Goal: Information Seeking & Learning: Compare options

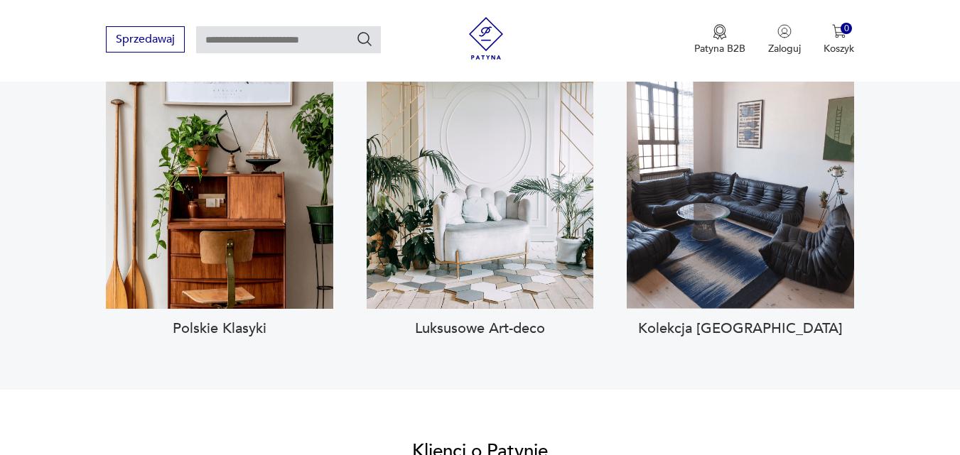
scroll to position [1364, 0]
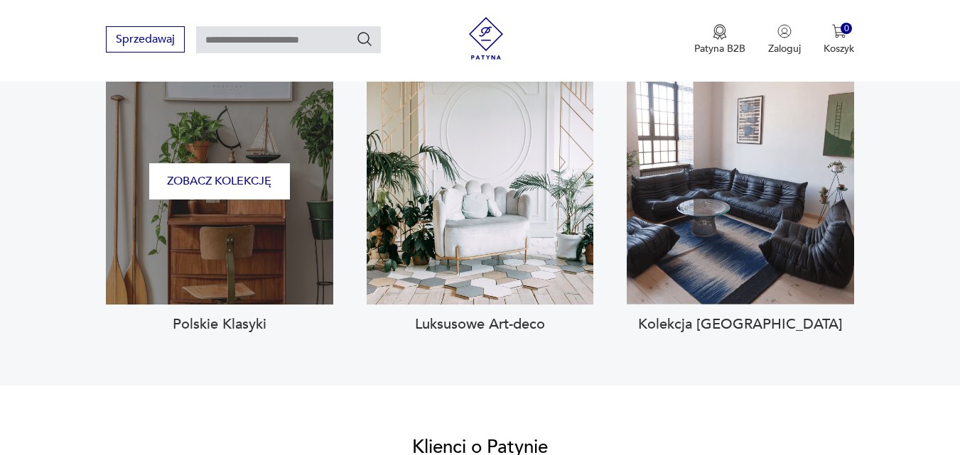
click at [268, 195] on div "Zobacz kolekcję" at bounding box center [219, 181] width 227 height 247
click at [211, 166] on button "Zobacz kolekcję" at bounding box center [219, 181] width 141 height 36
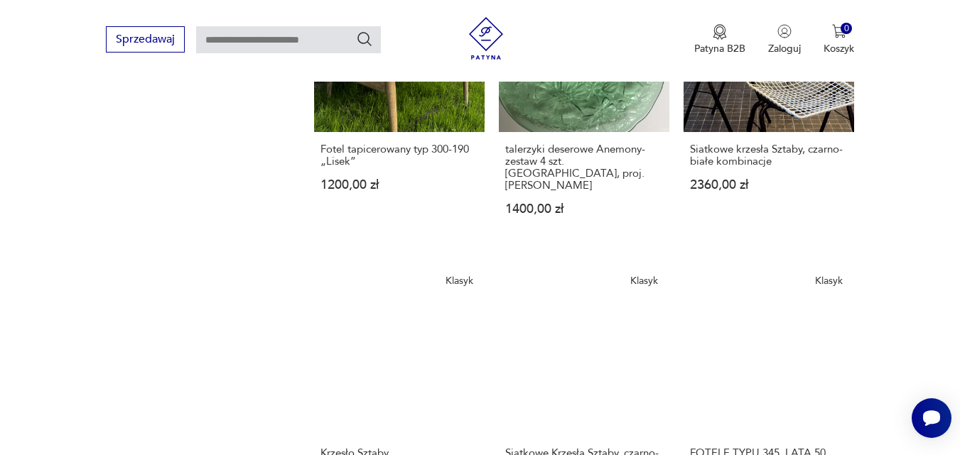
scroll to position [1645, 0]
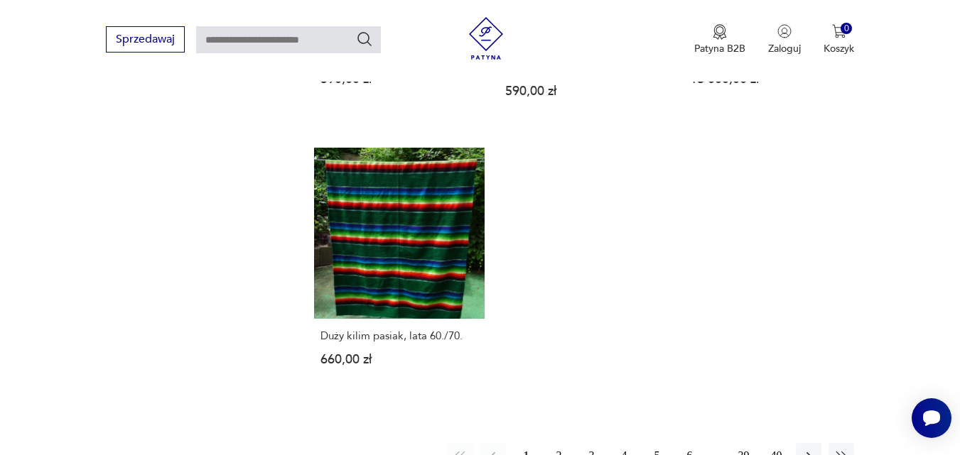
click at [558, 445] on button "2" at bounding box center [559, 456] width 26 height 26
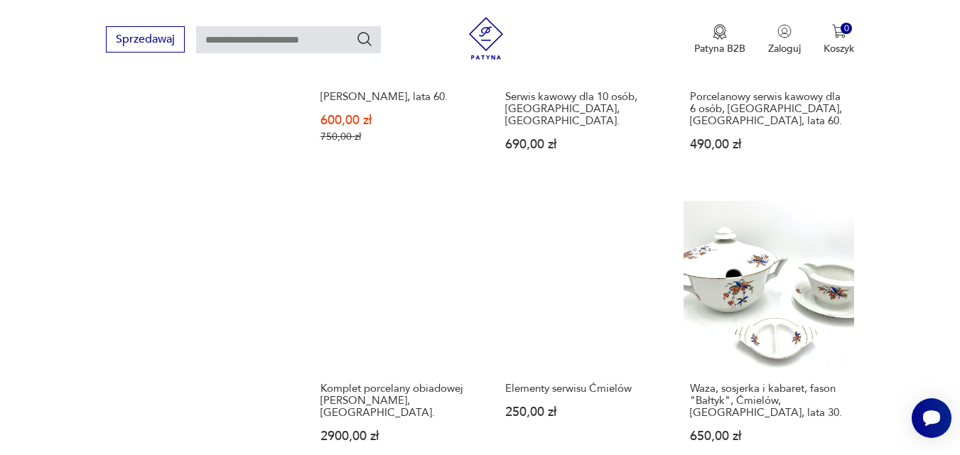
scroll to position [1645, 0]
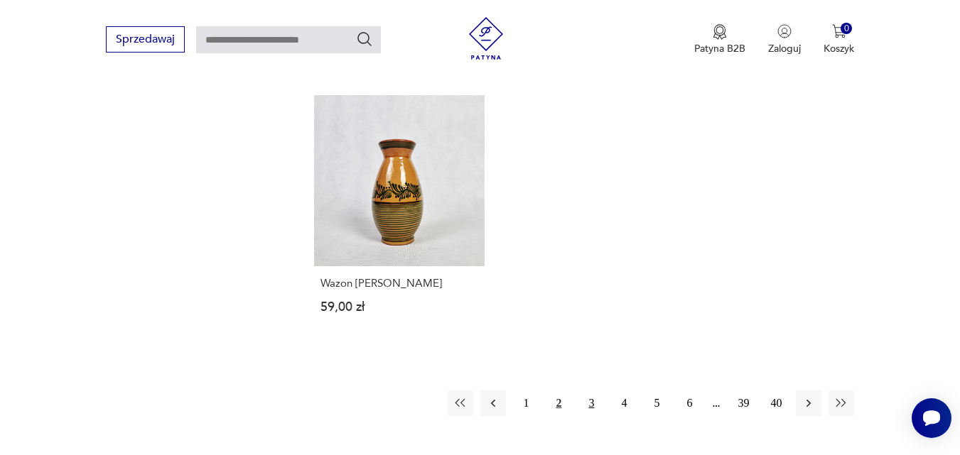
click at [592, 406] on button "3" at bounding box center [591, 404] width 26 height 26
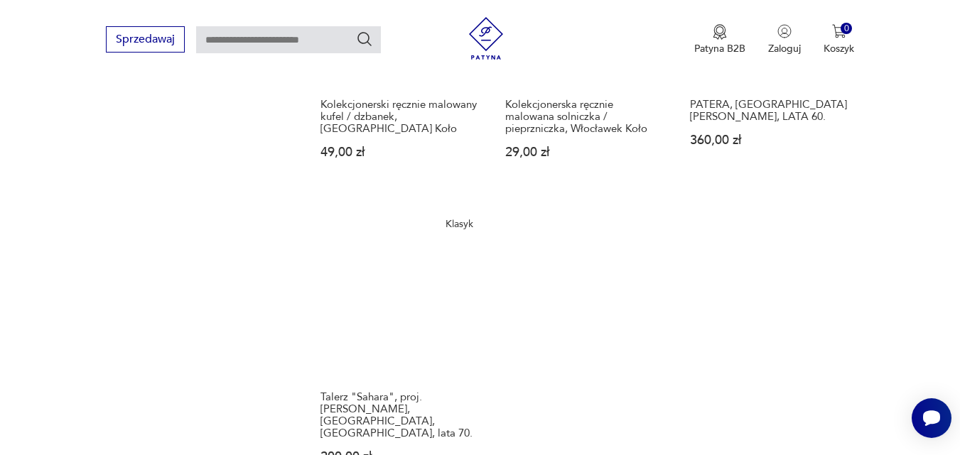
scroll to position [1957, 0]
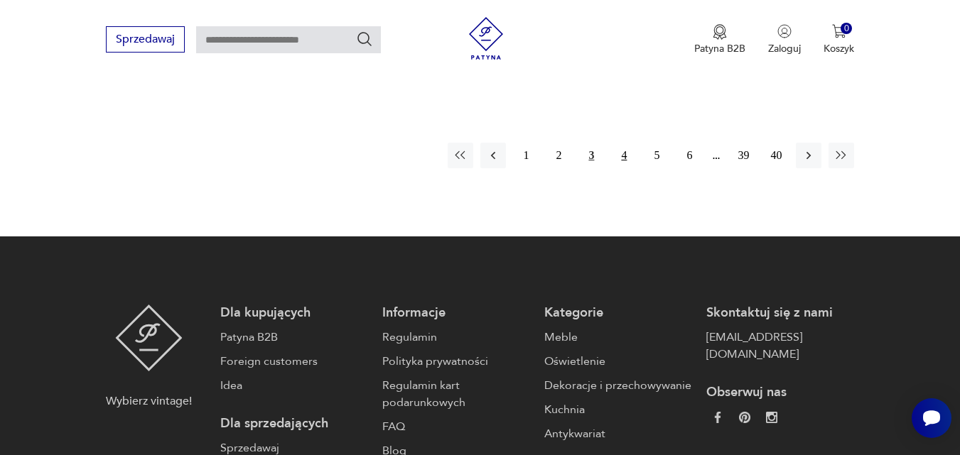
click at [626, 143] on button "4" at bounding box center [624, 156] width 26 height 26
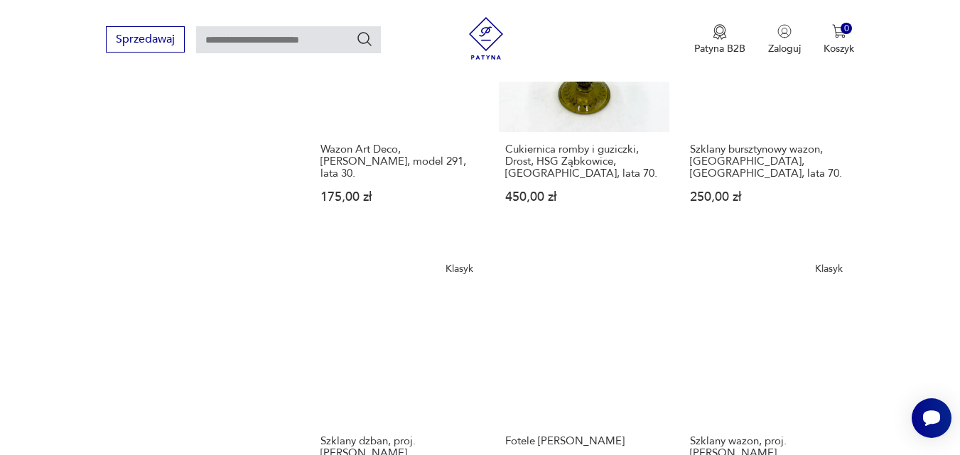
scroll to position [1645, 0]
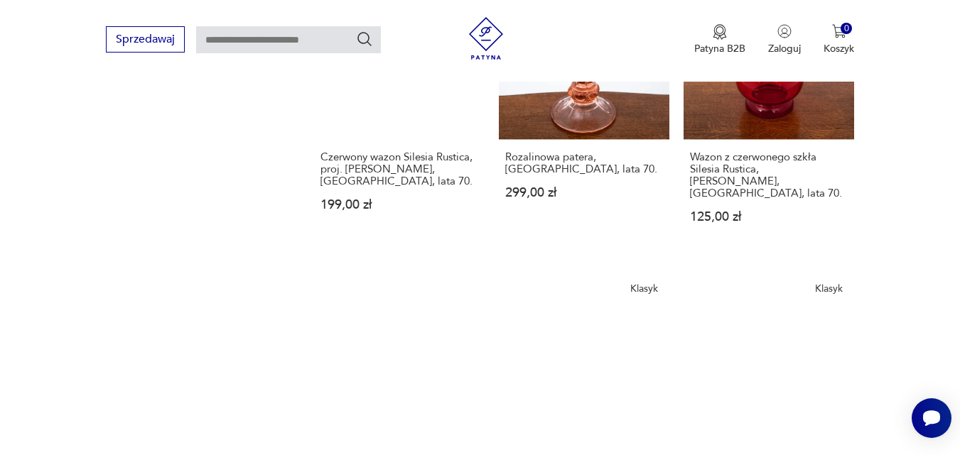
scroll to position [1645, 0]
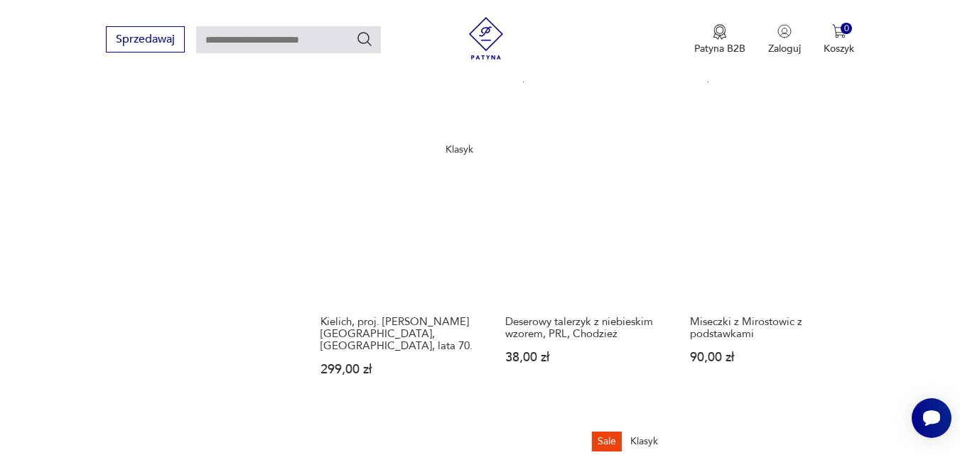
scroll to position [1076, 0]
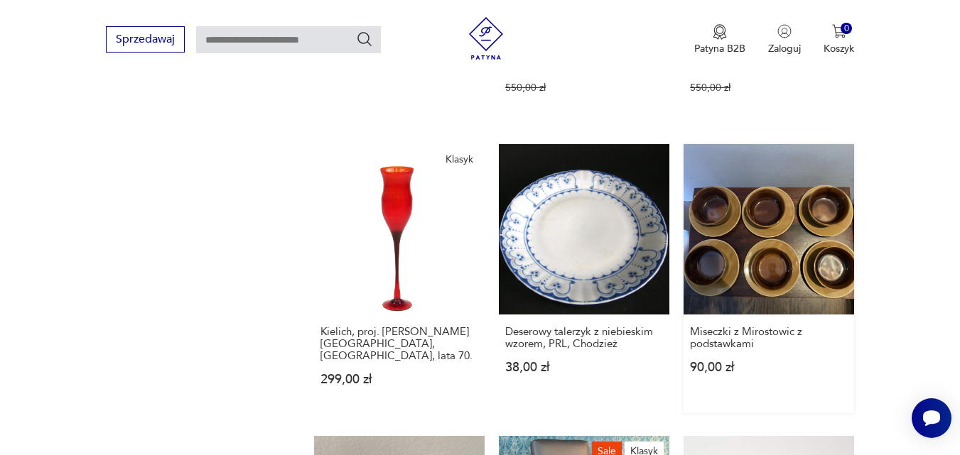
click at [779, 214] on link "Miseczki z Mirostowic z podstawkami 90,00 zł" at bounding box center [768, 278] width 170 height 269
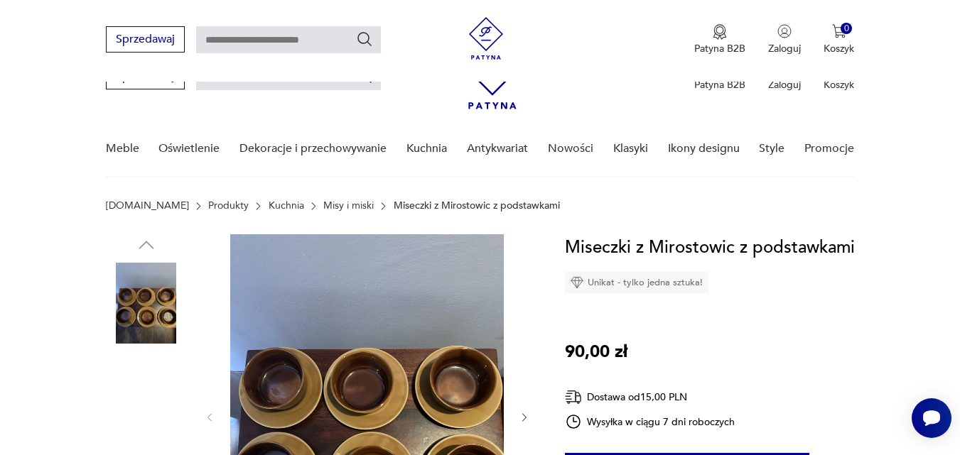
scroll to position [398, 0]
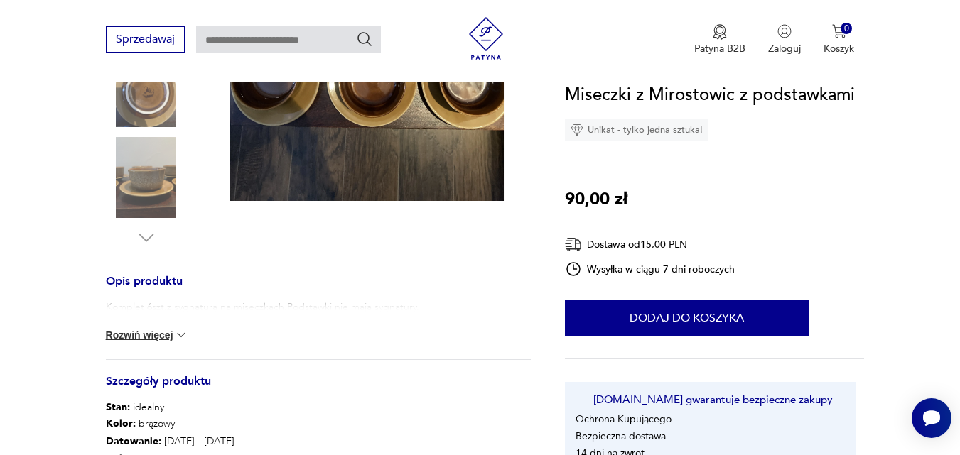
click at [139, 172] on img at bounding box center [146, 177] width 81 height 81
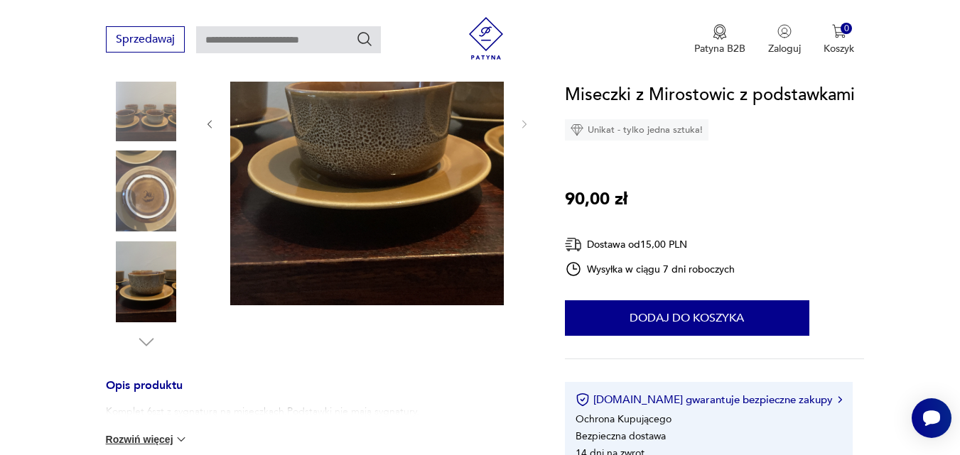
scroll to position [284, 0]
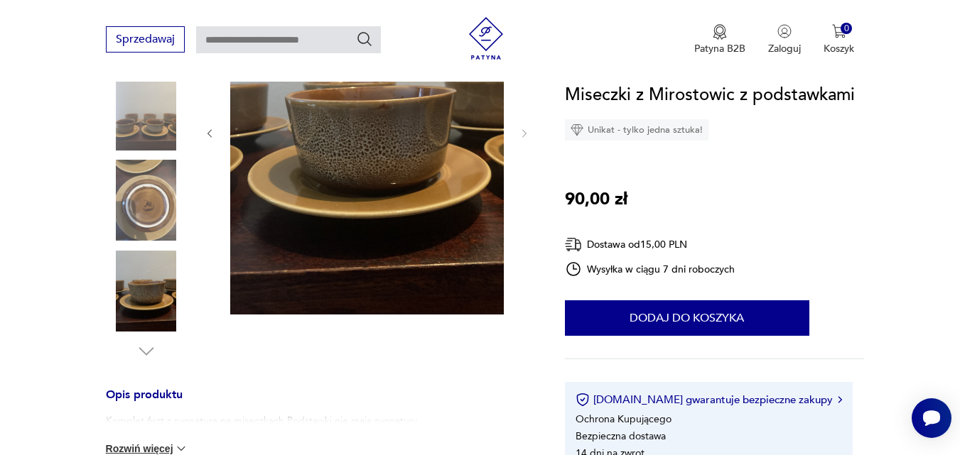
click at [149, 198] on img at bounding box center [146, 200] width 81 height 81
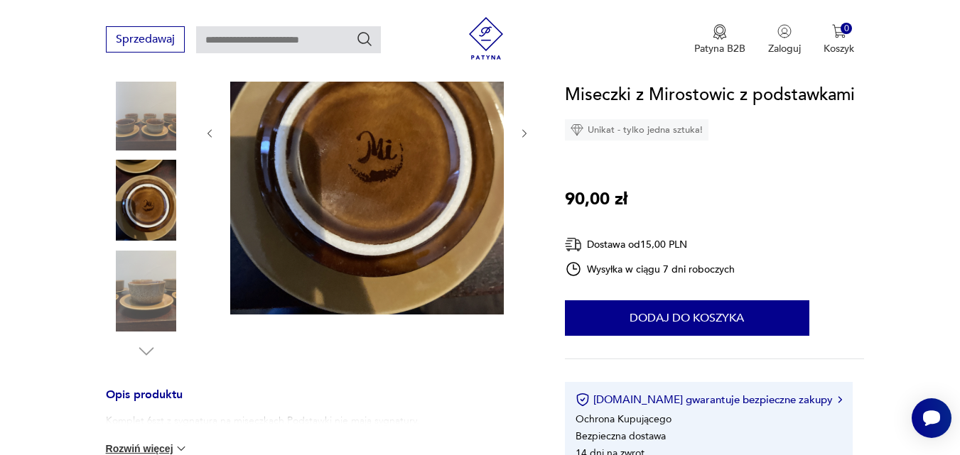
click at [153, 276] on img at bounding box center [146, 291] width 81 height 81
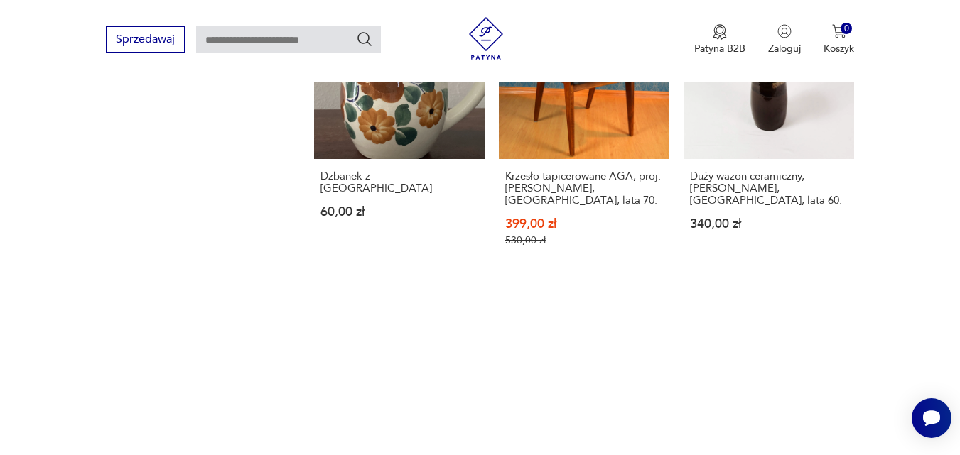
scroll to position [1922, 0]
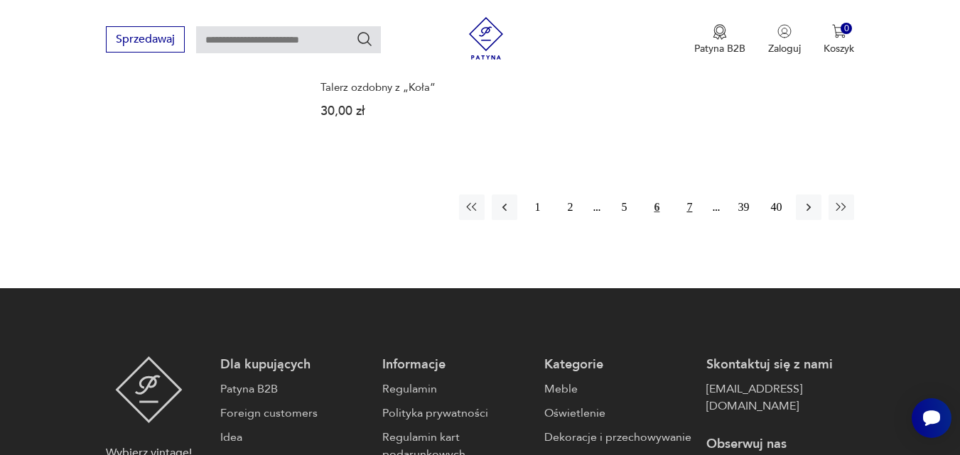
click at [691, 195] on button "7" at bounding box center [689, 208] width 26 height 26
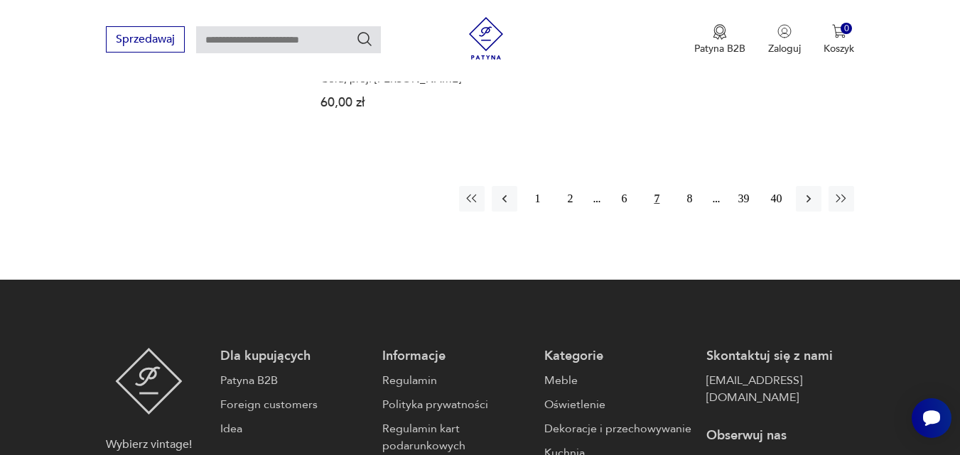
scroll to position [1929, 0]
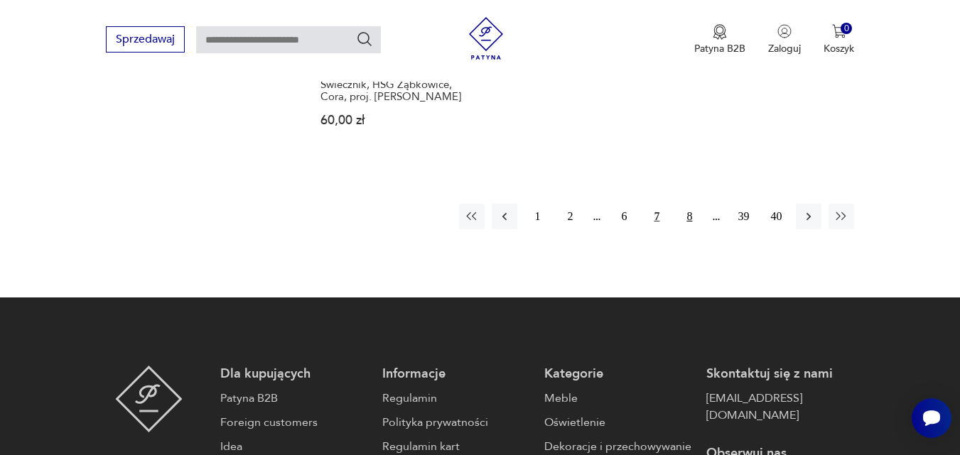
click at [688, 204] on button "8" at bounding box center [689, 217] width 26 height 26
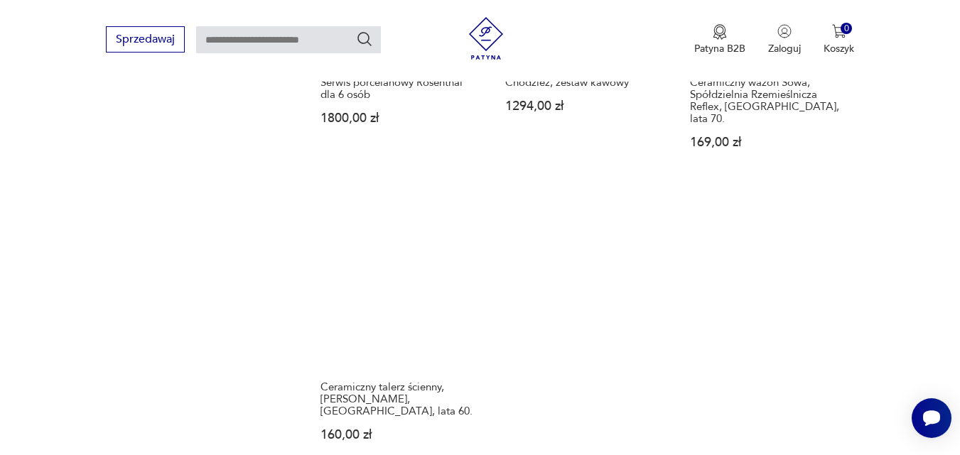
scroll to position [1645, 0]
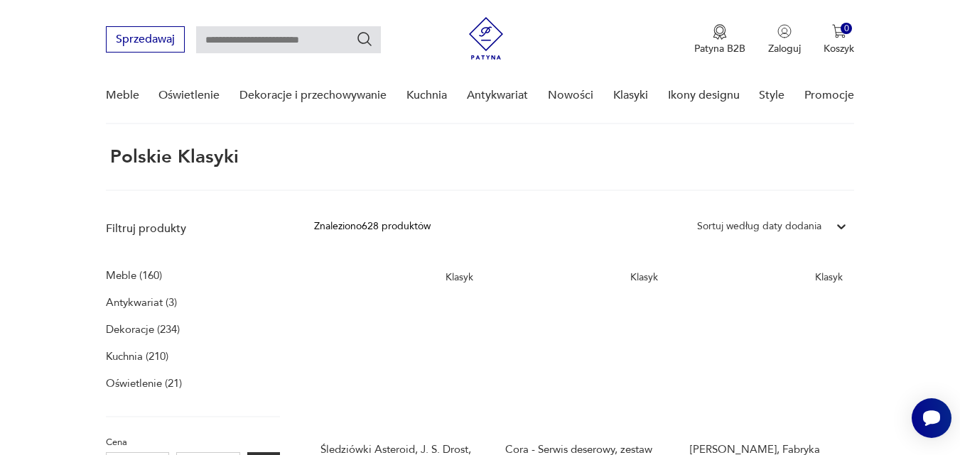
scroll to position [451, 0]
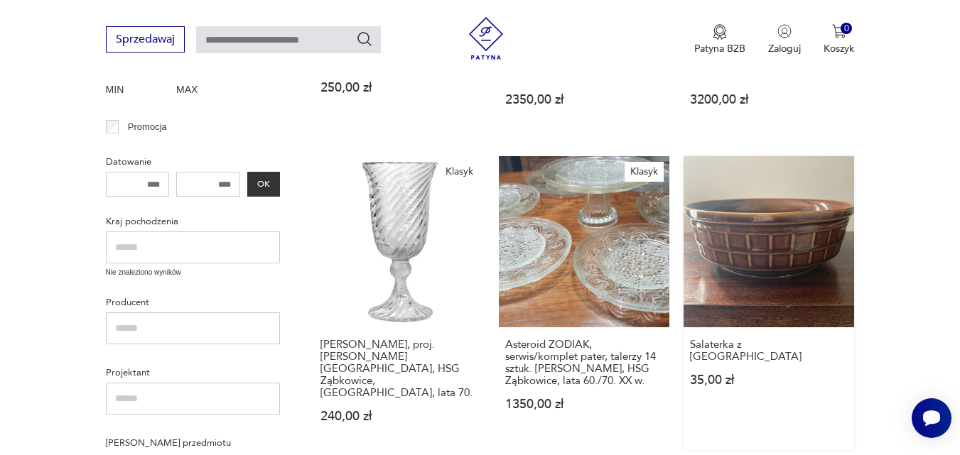
click at [786, 259] on link "Salaterka z [GEOGRAPHIC_DATA] 35,00 zł" at bounding box center [768, 302] width 170 height 293
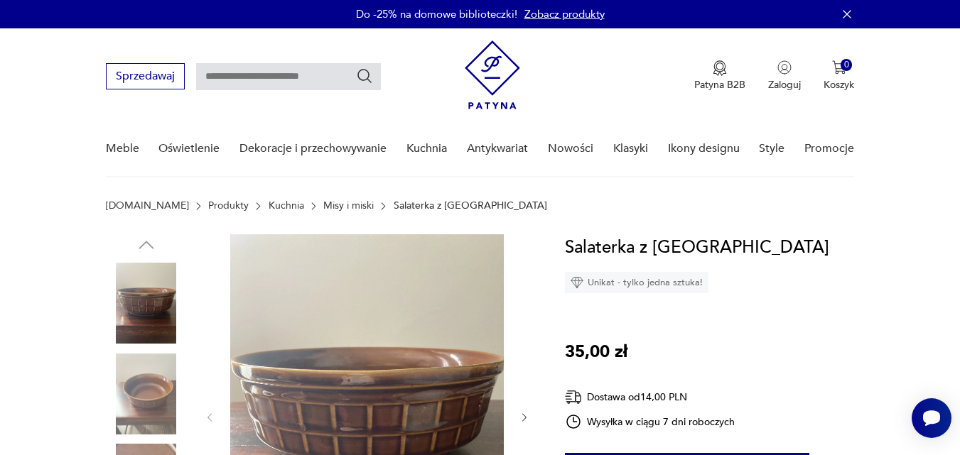
click at [141, 387] on img at bounding box center [146, 394] width 81 height 81
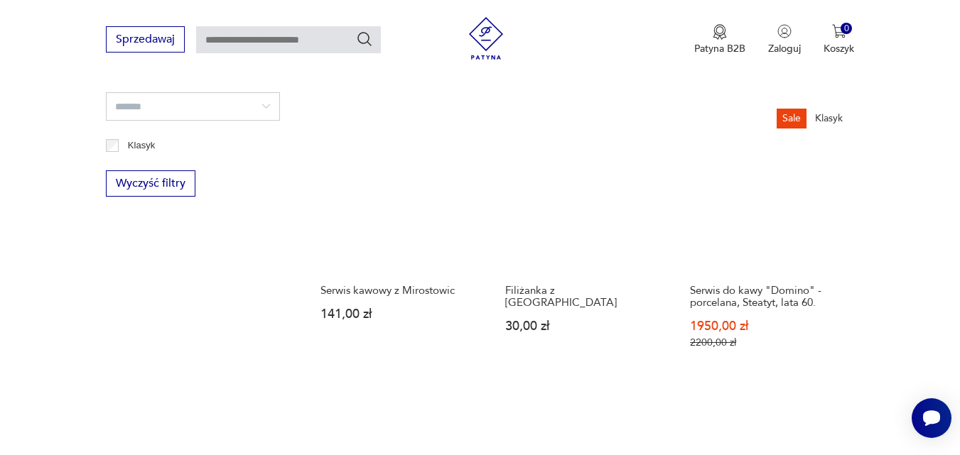
scroll to position [849, 0]
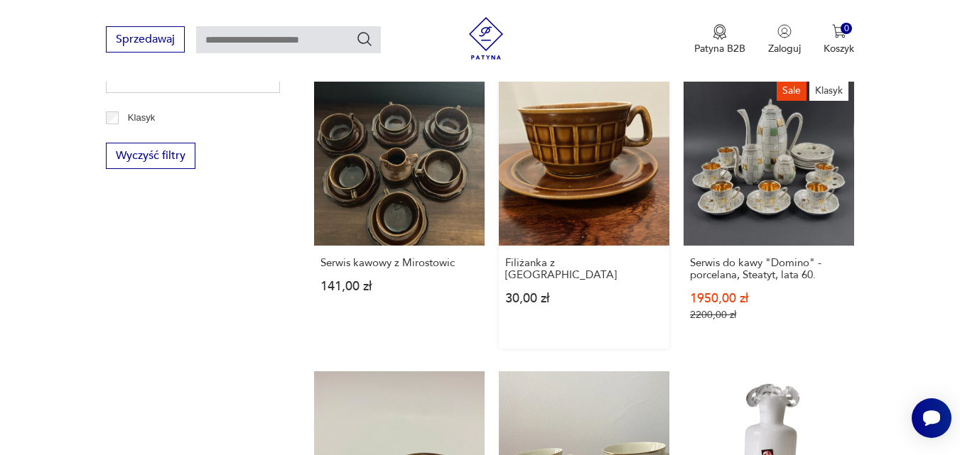
click at [593, 133] on link "Filiżanka z [GEOGRAPHIC_DATA] 30,00 zł" at bounding box center [584, 212] width 170 height 274
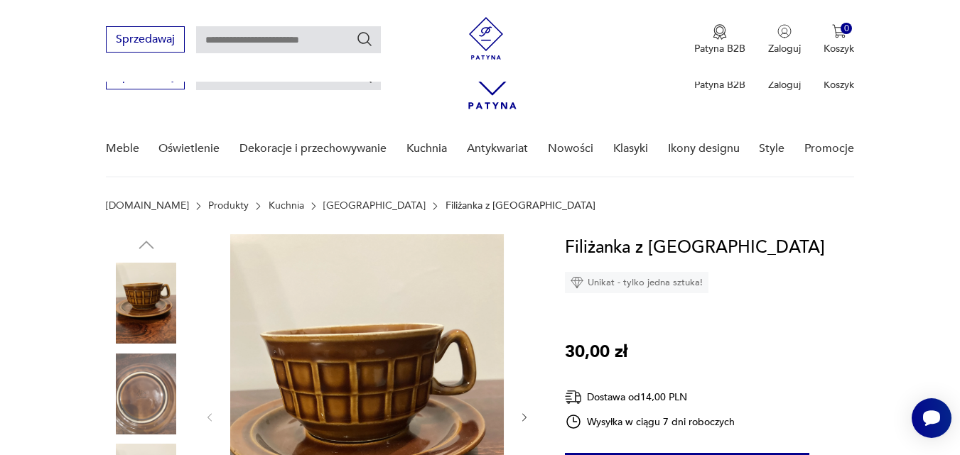
scroll to position [398, 0]
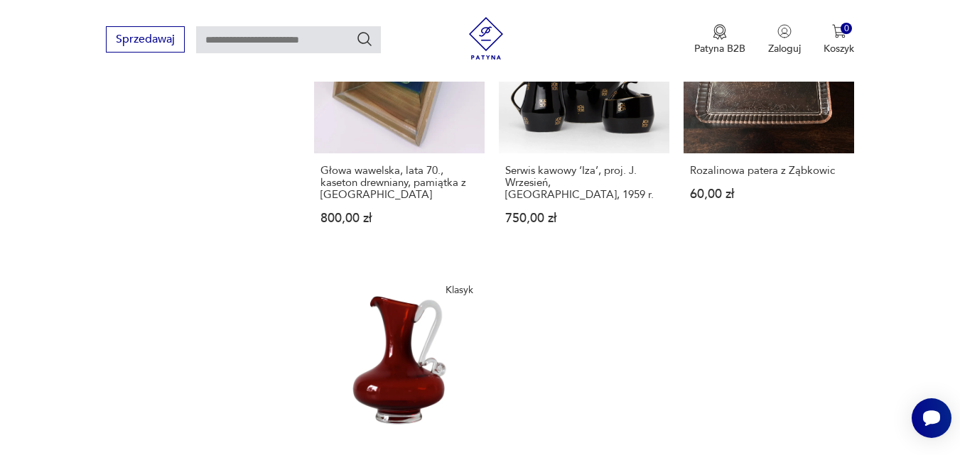
scroll to position [1927, 0]
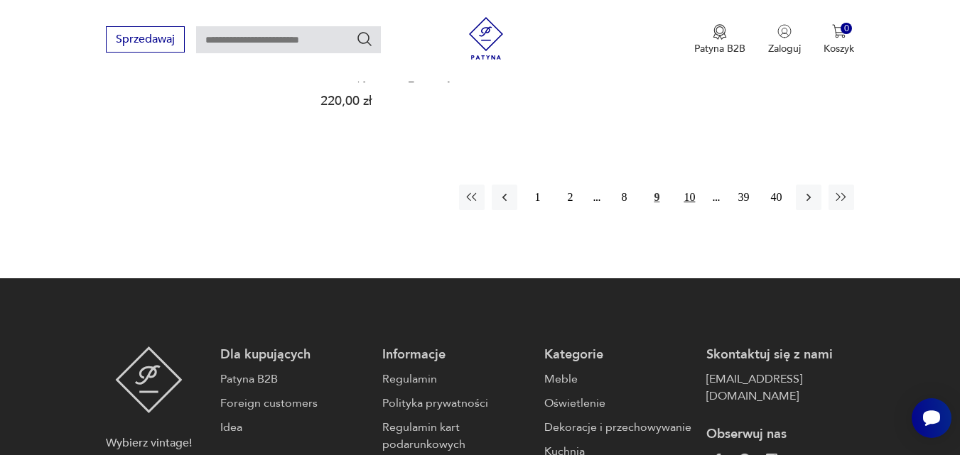
click at [691, 188] on button "10" at bounding box center [689, 198] width 26 height 26
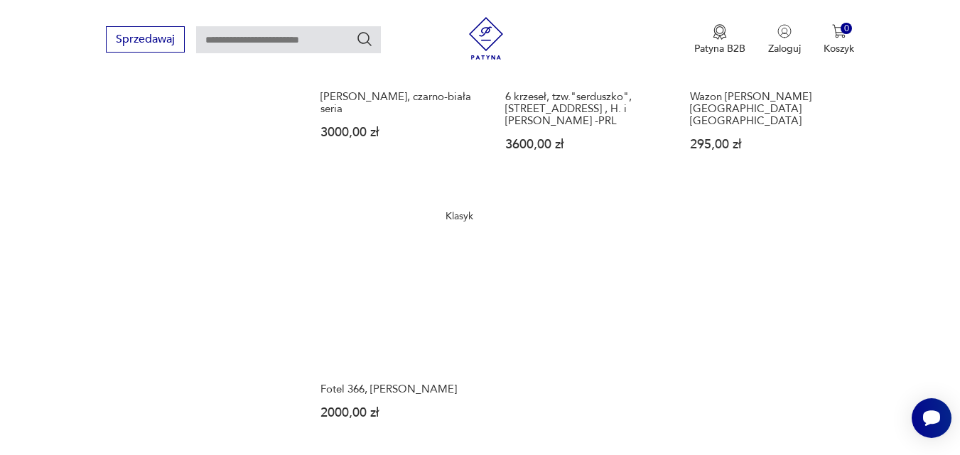
scroll to position [1645, 0]
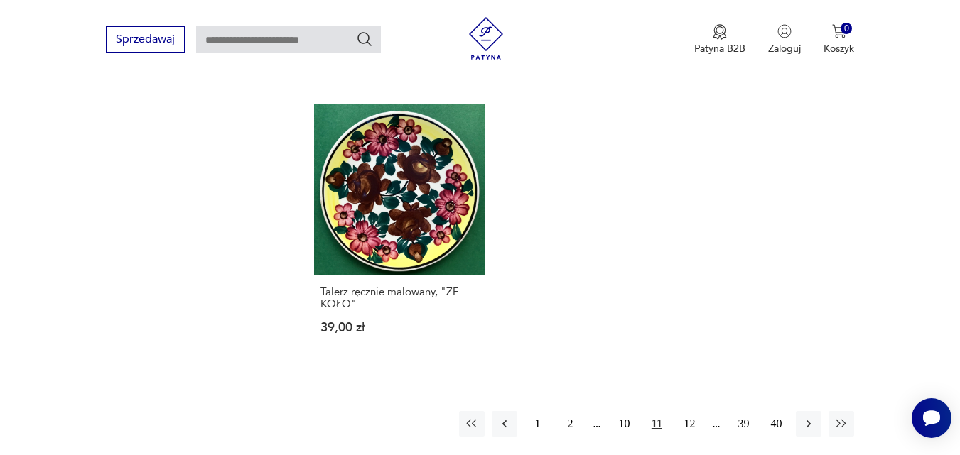
scroll to position [1758, 0]
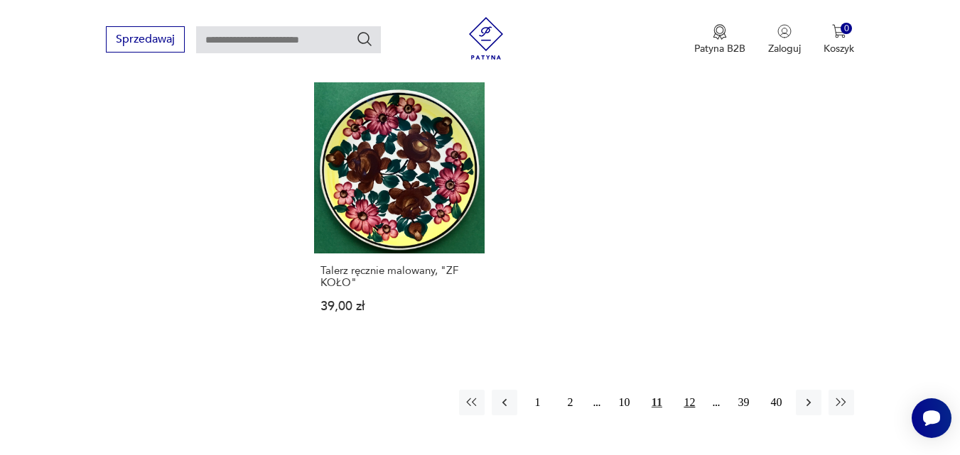
click at [690, 390] on button "12" at bounding box center [689, 403] width 26 height 26
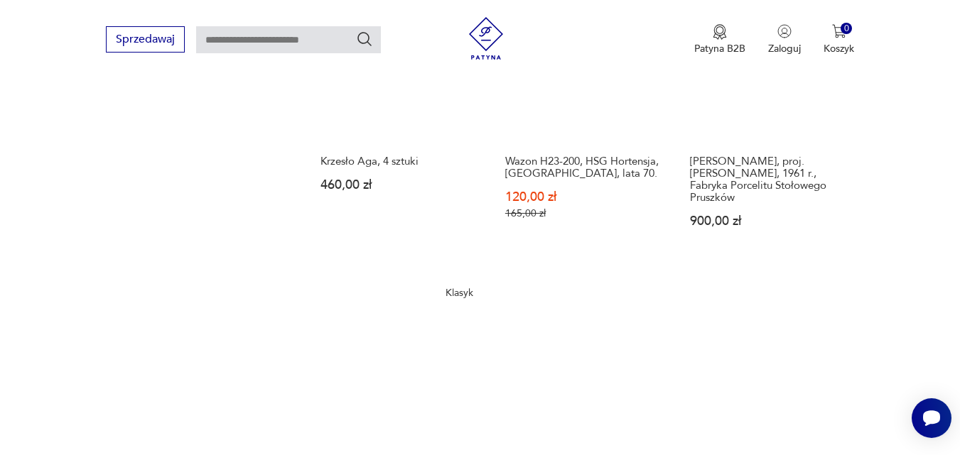
scroll to position [1645, 0]
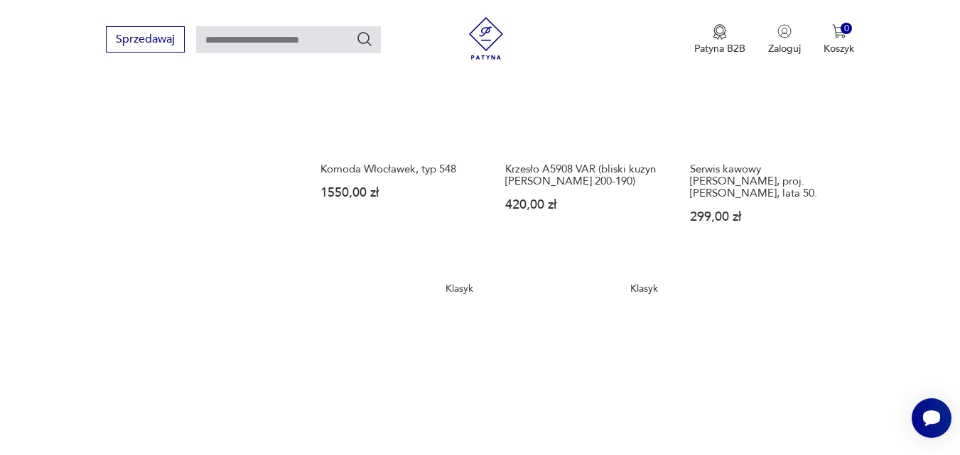
scroll to position [1645, 0]
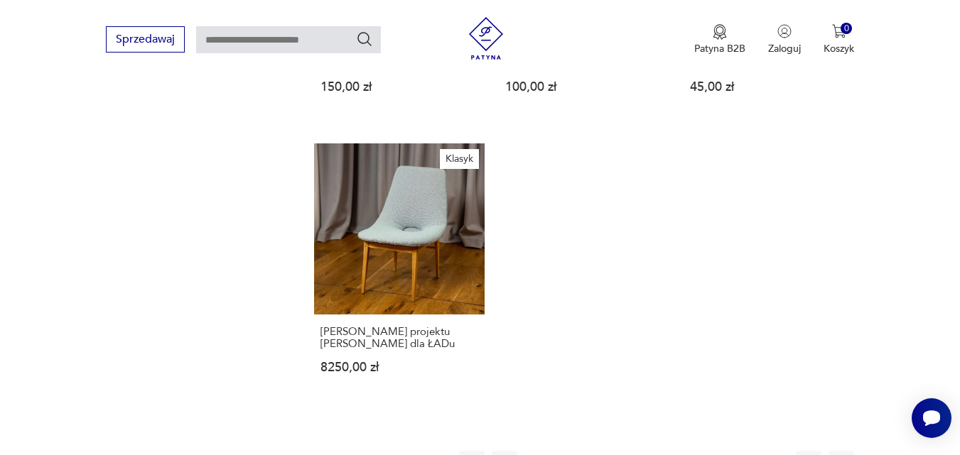
click at [684, 451] on button "14" at bounding box center [689, 464] width 26 height 26
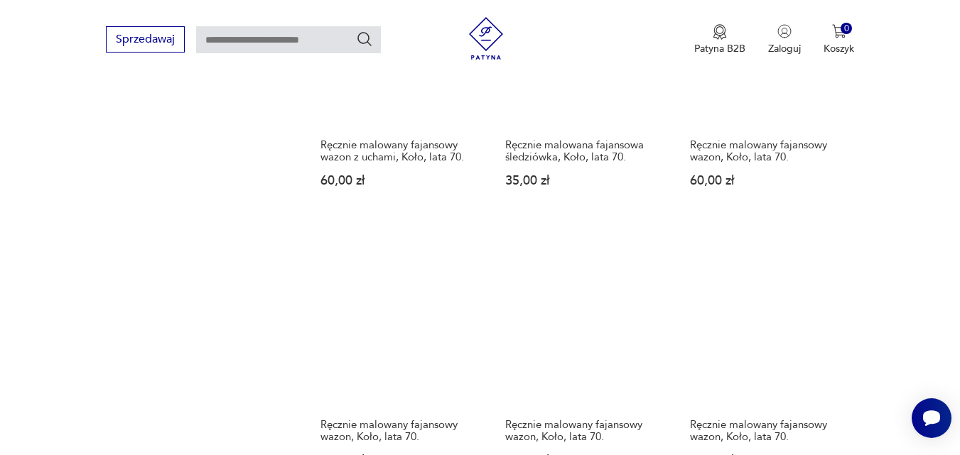
scroll to position [1645, 0]
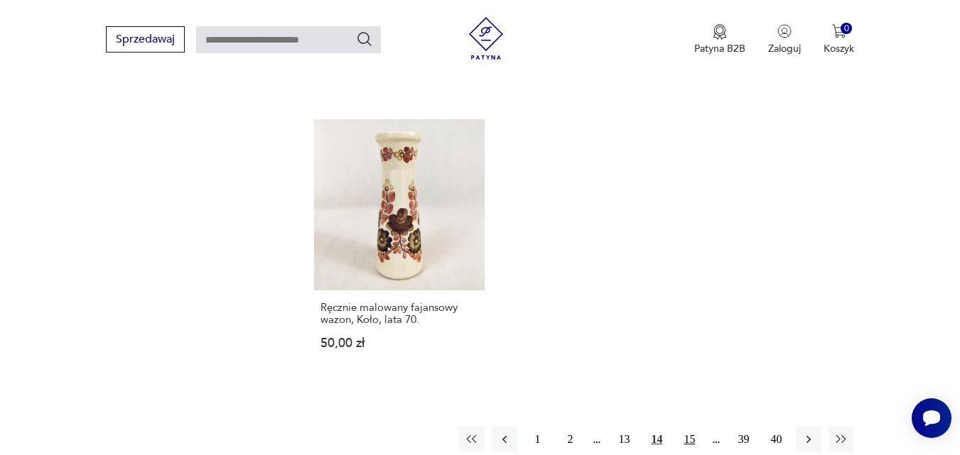
click at [690, 427] on button "15" at bounding box center [689, 440] width 26 height 26
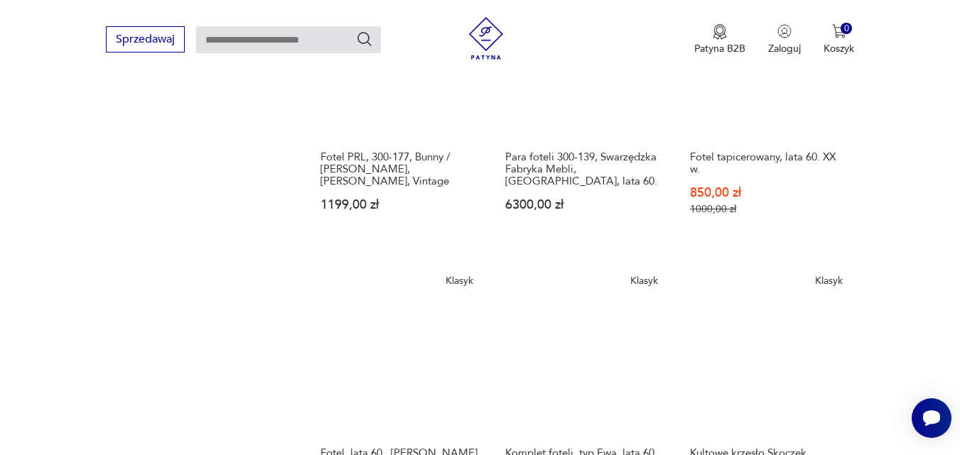
scroll to position [1645, 0]
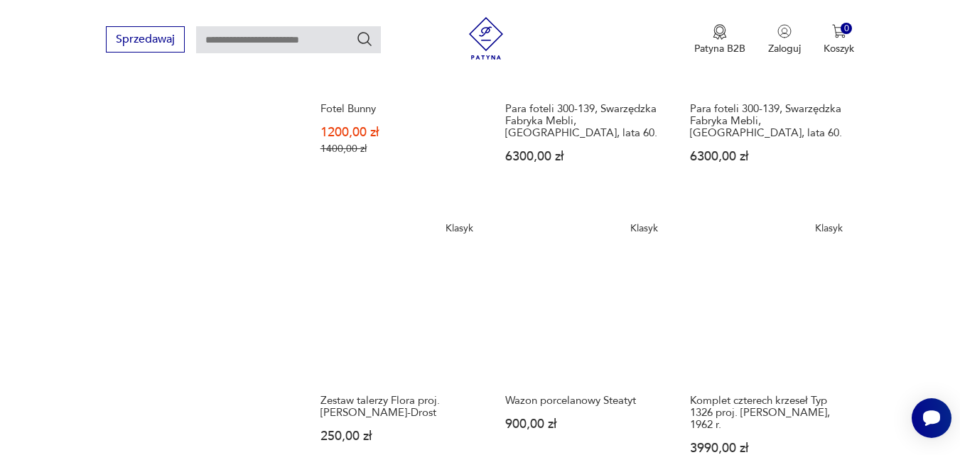
scroll to position [1645, 0]
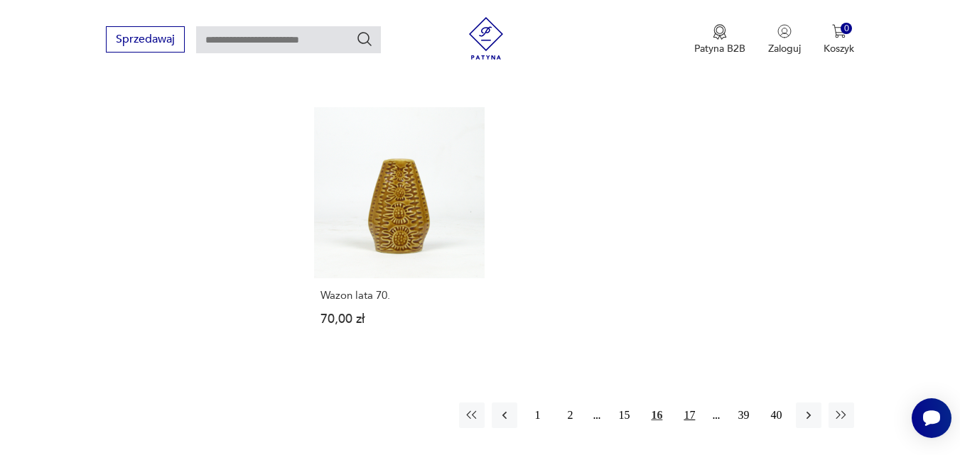
click at [690, 403] on button "17" at bounding box center [689, 416] width 26 height 26
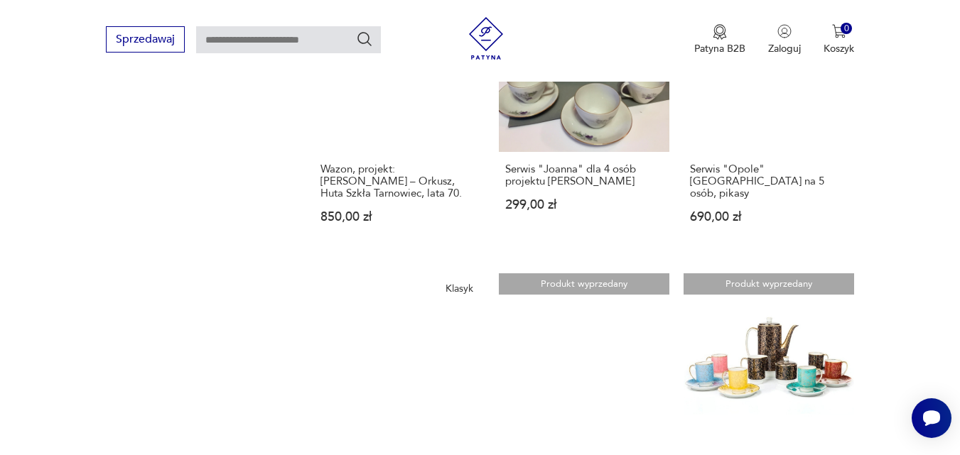
scroll to position [1645, 0]
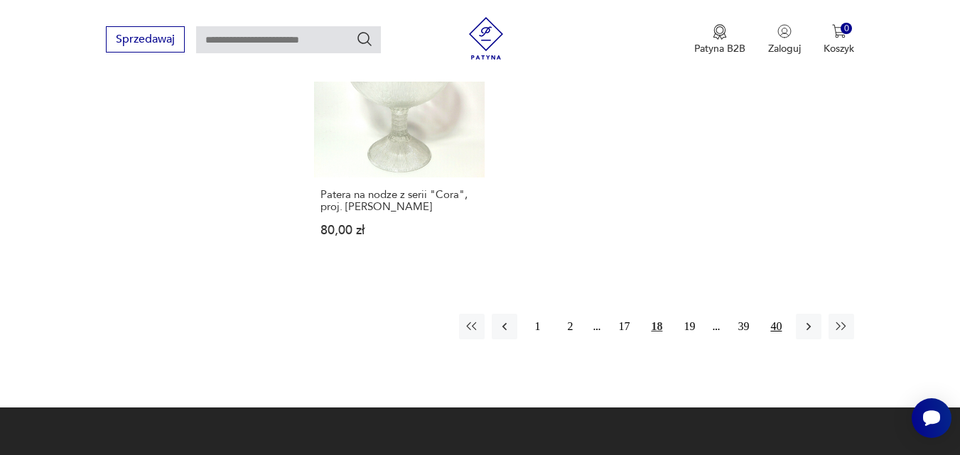
scroll to position [1787, 0]
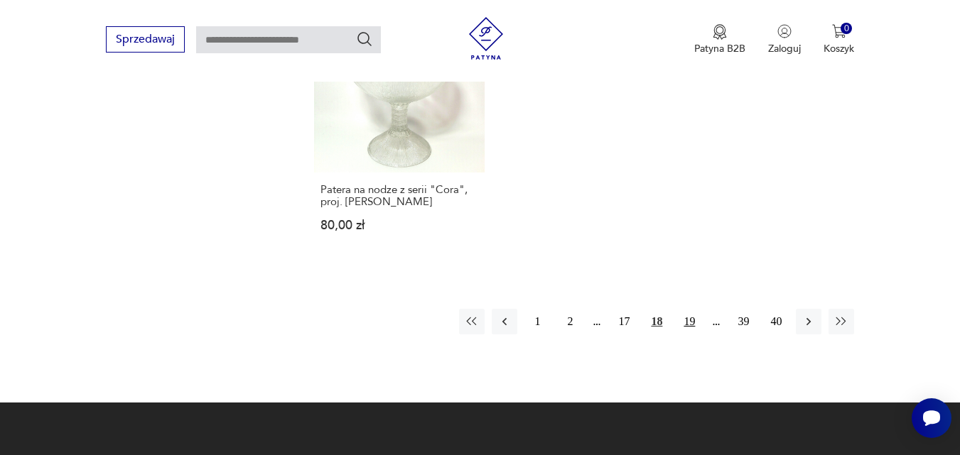
click at [691, 323] on button "19" at bounding box center [689, 322] width 26 height 26
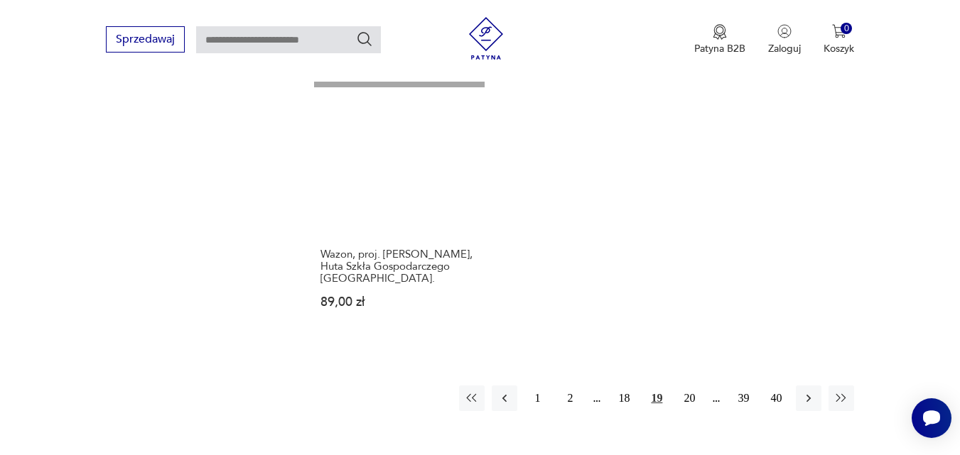
scroll to position [1730, 0]
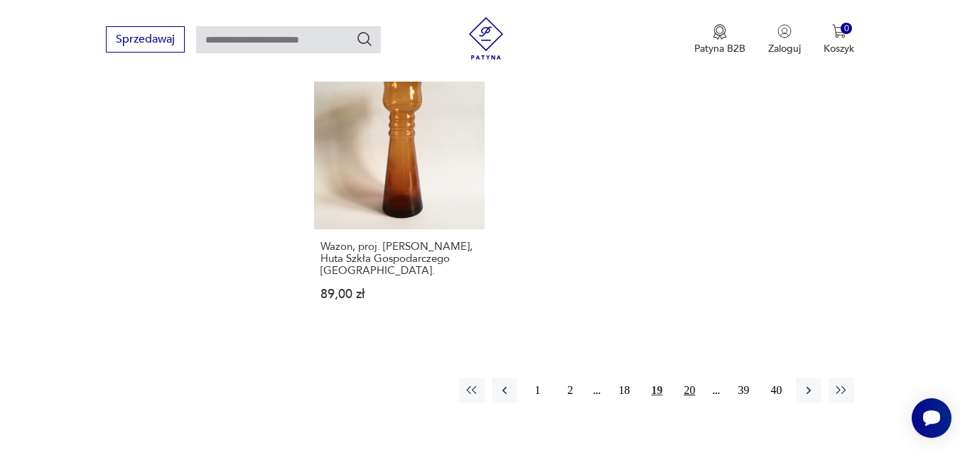
click at [688, 378] on button "20" at bounding box center [689, 391] width 26 height 26
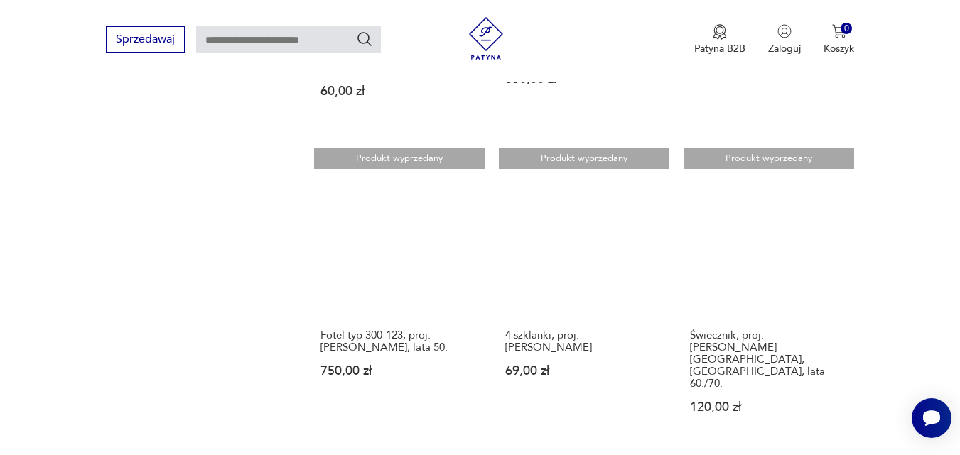
scroll to position [1758, 0]
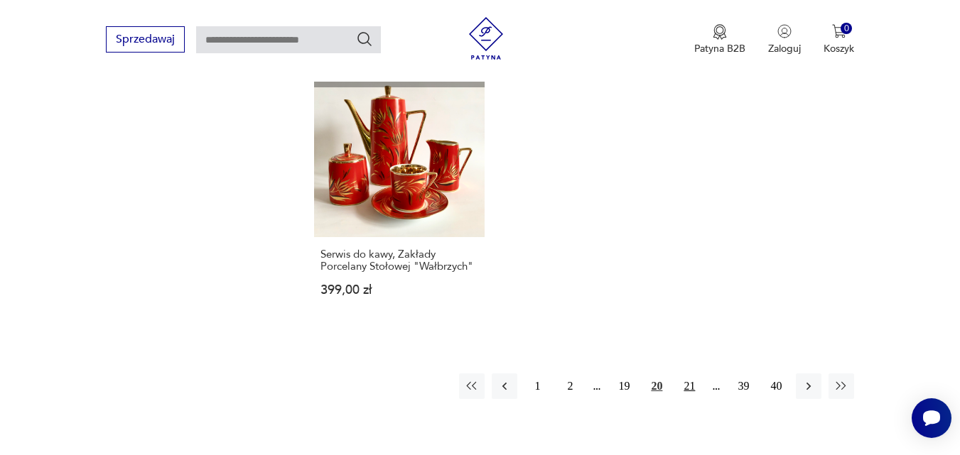
click at [689, 374] on button "21" at bounding box center [689, 387] width 26 height 26
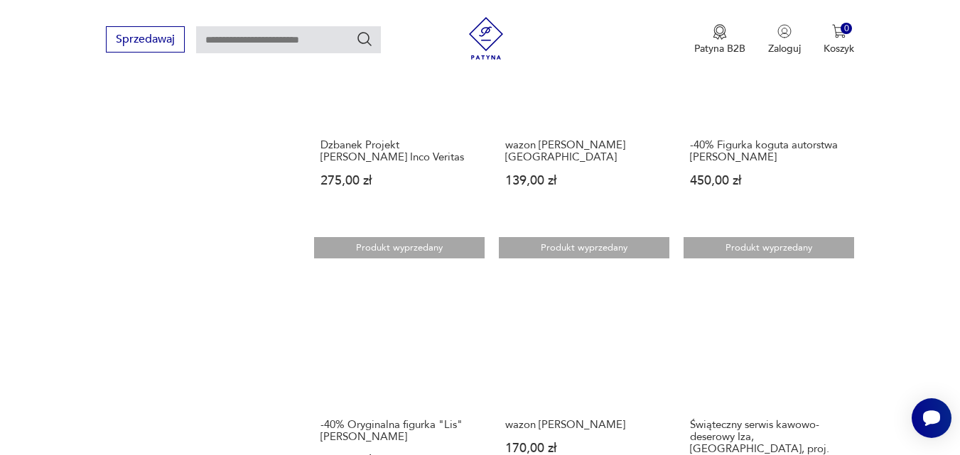
scroll to position [1645, 0]
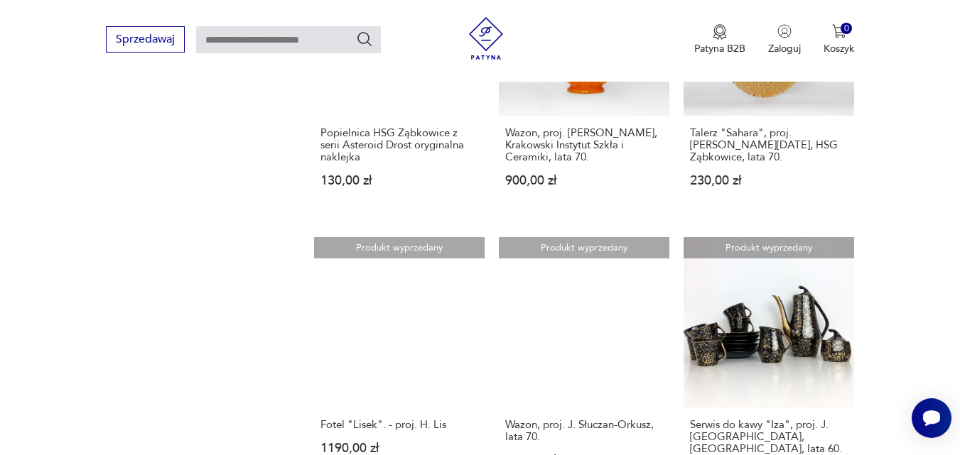
scroll to position [1645, 0]
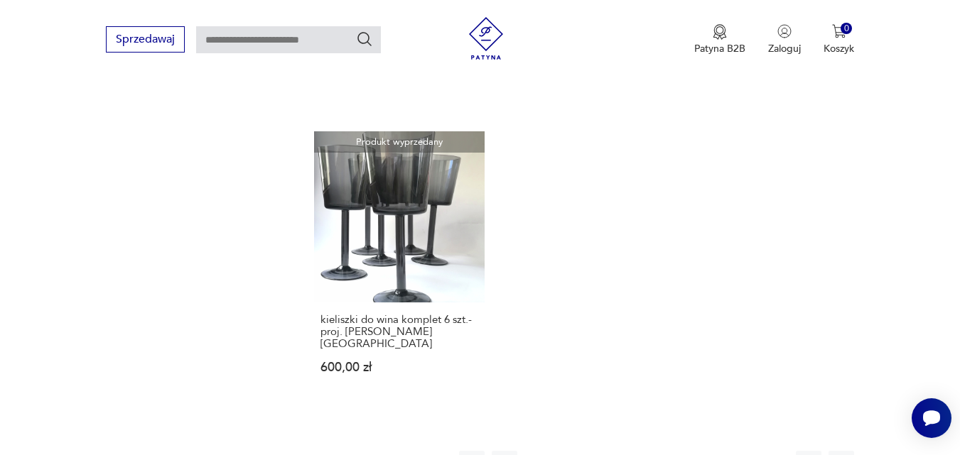
click at [686, 451] on button "23" at bounding box center [689, 464] width 26 height 26
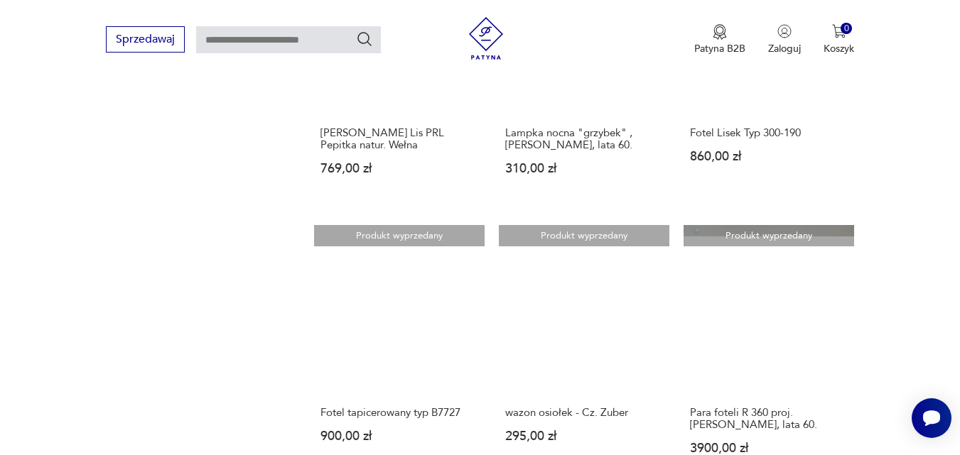
scroll to position [1645, 0]
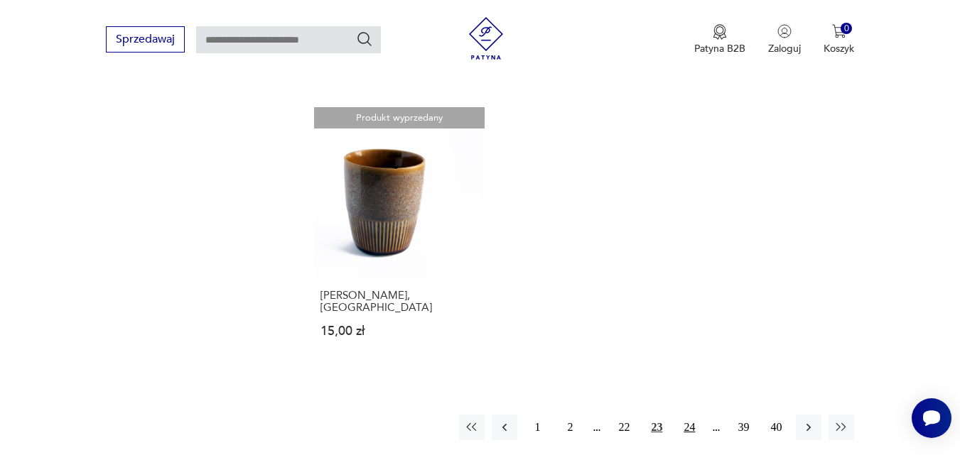
click at [691, 415] on button "24" at bounding box center [689, 428] width 26 height 26
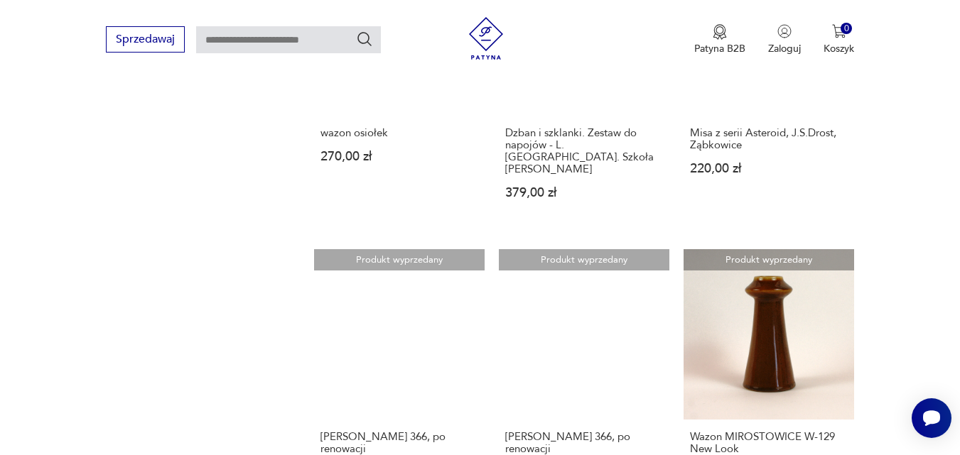
scroll to position [1645, 0]
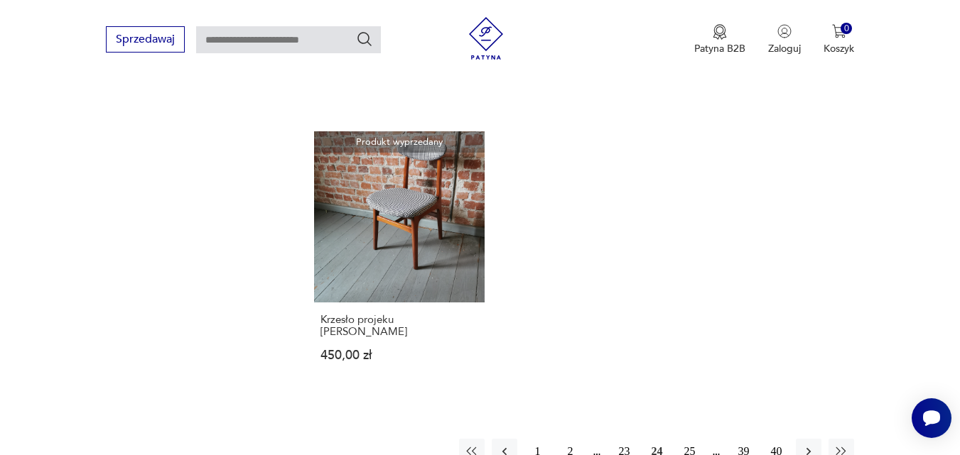
click at [691, 439] on button "25" at bounding box center [689, 452] width 26 height 26
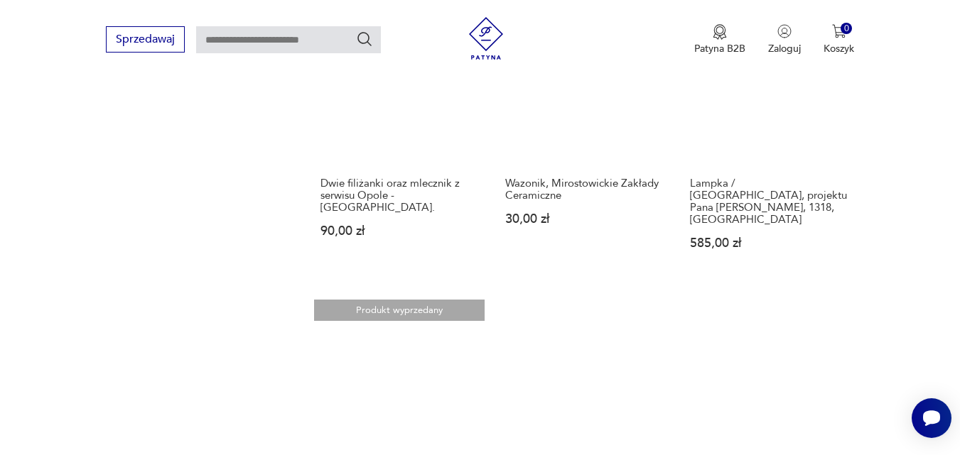
scroll to position [1645, 0]
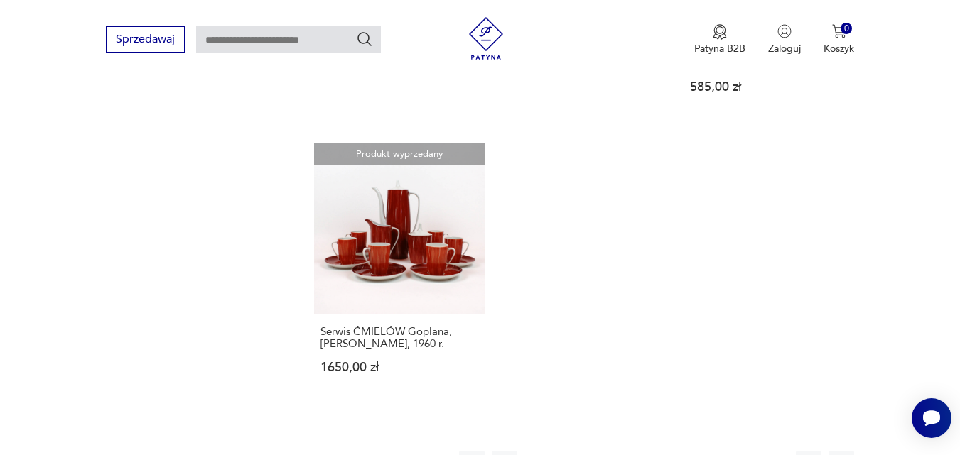
click at [690, 451] on button "26" at bounding box center [689, 464] width 26 height 26
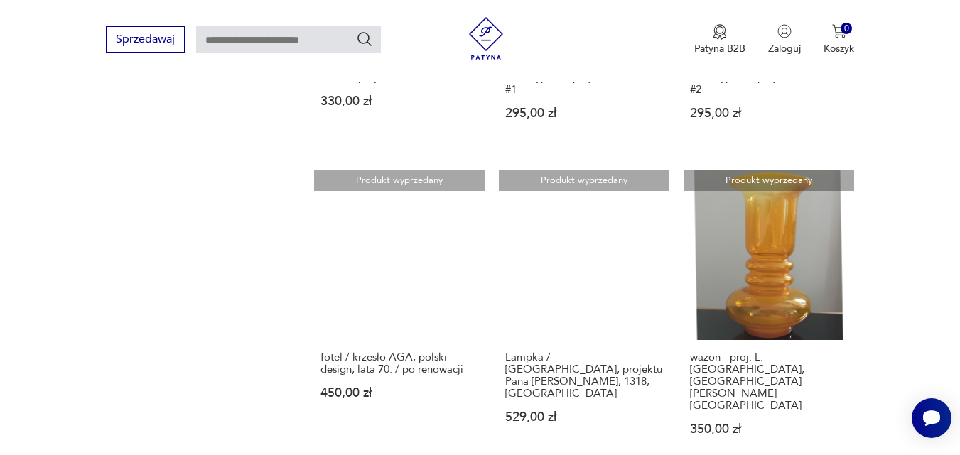
scroll to position [1645, 0]
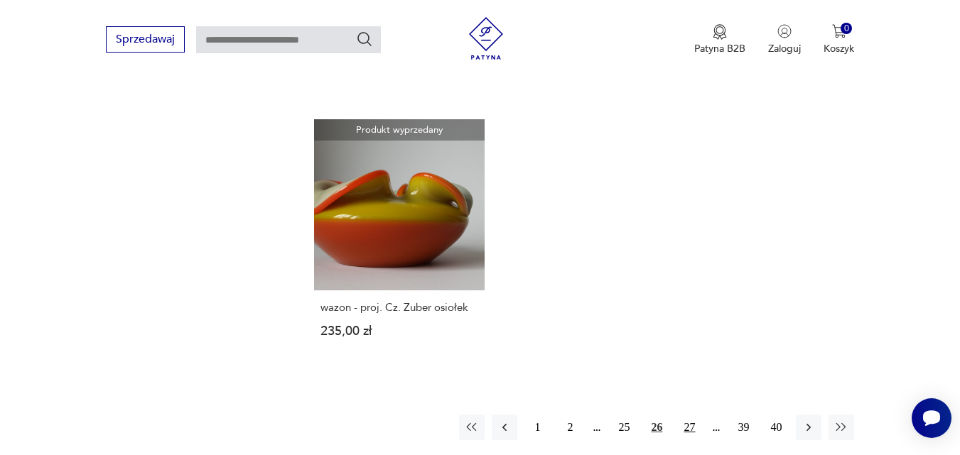
click at [691, 415] on button "27" at bounding box center [689, 428] width 26 height 26
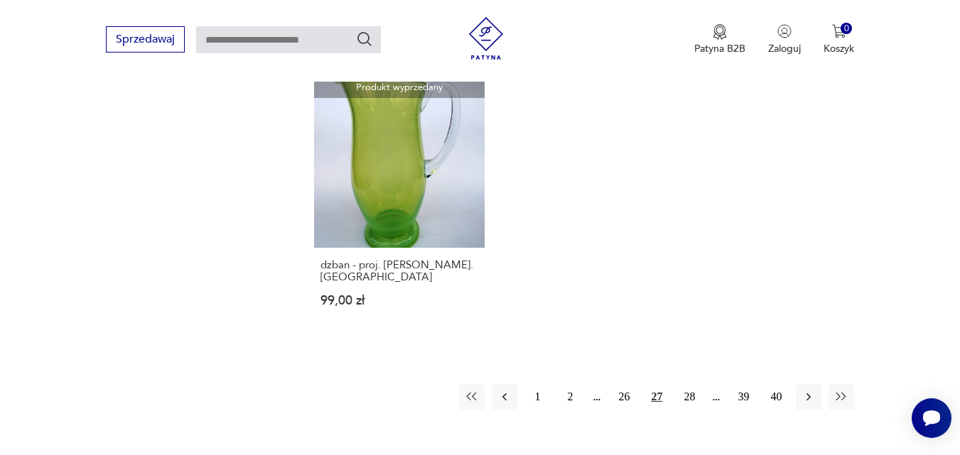
scroll to position [1758, 0]
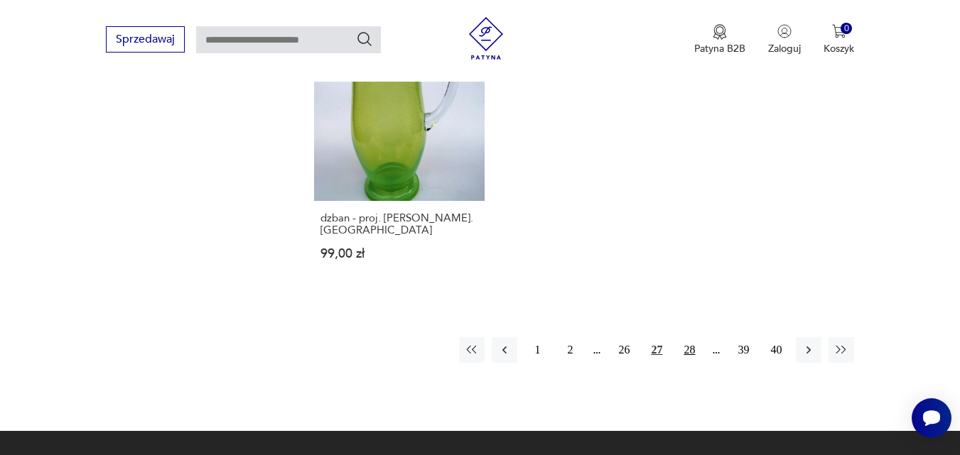
click at [688, 337] on button "28" at bounding box center [689, 350] width 26 height 26
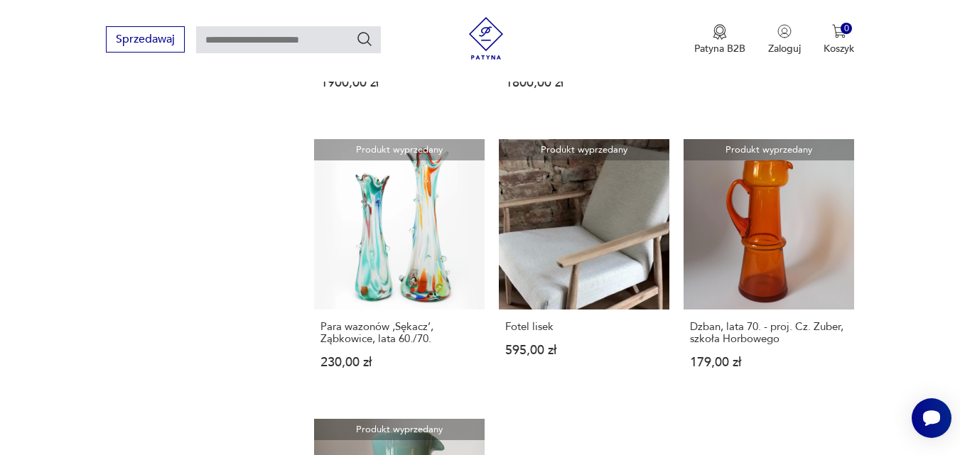
scroll to position [1767, 0]
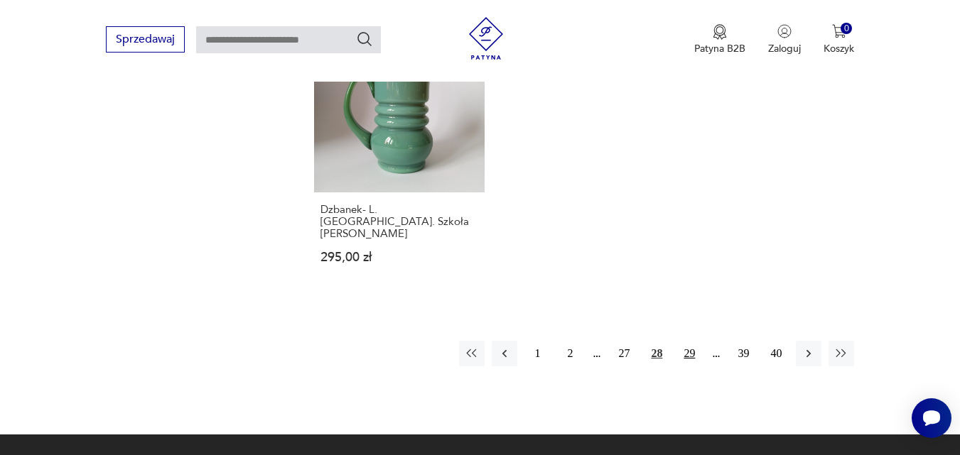
click at [693, 341] on button "29" at bounding box center [689, 354] width 26 height 26
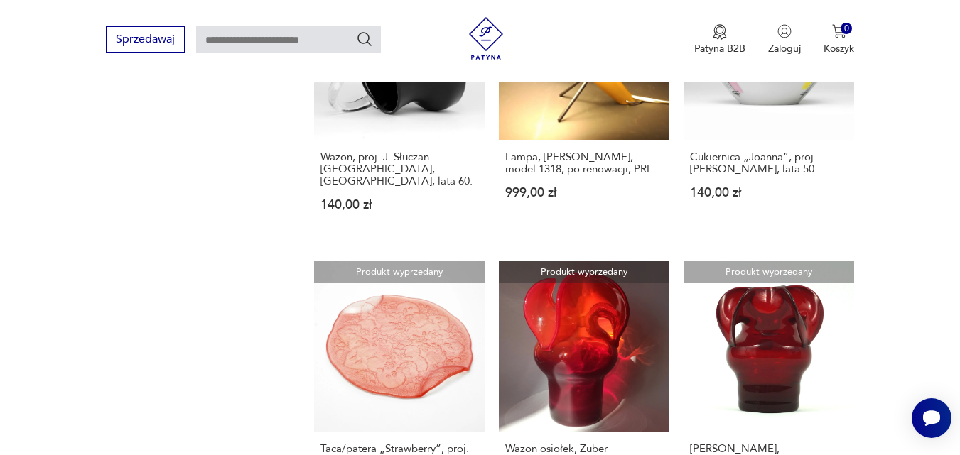
scroll to position [1645, 0]
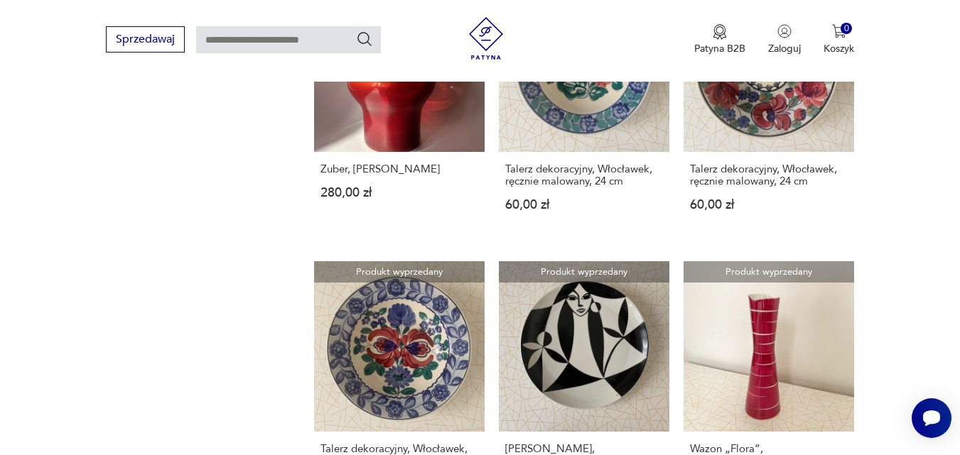
scroll to position [1645, 0]
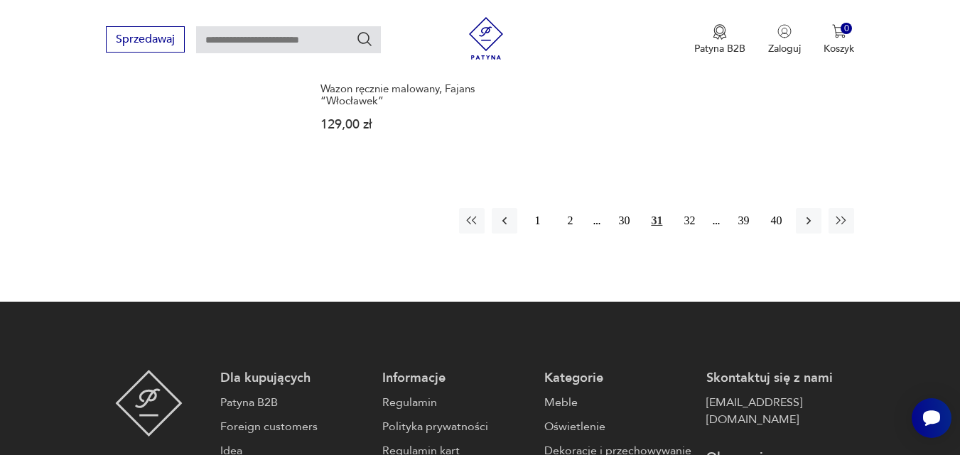
scroll to position [1847, 0]
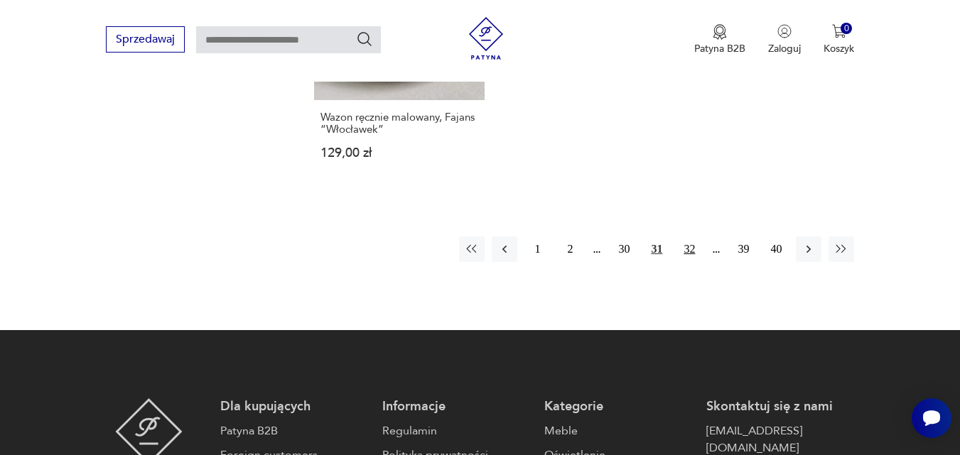
click at [693, 237] on button "32" at bounding box center [689, 250] width 26 height 26
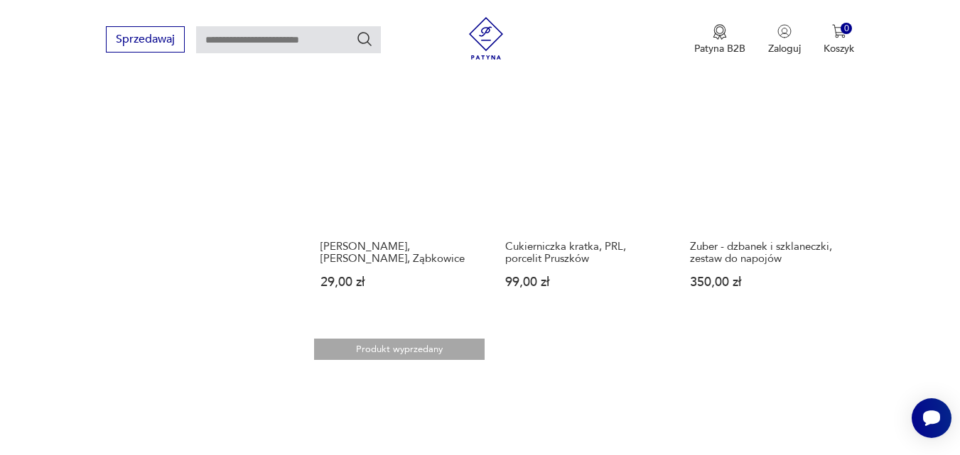
scroll to position [1787, 0]
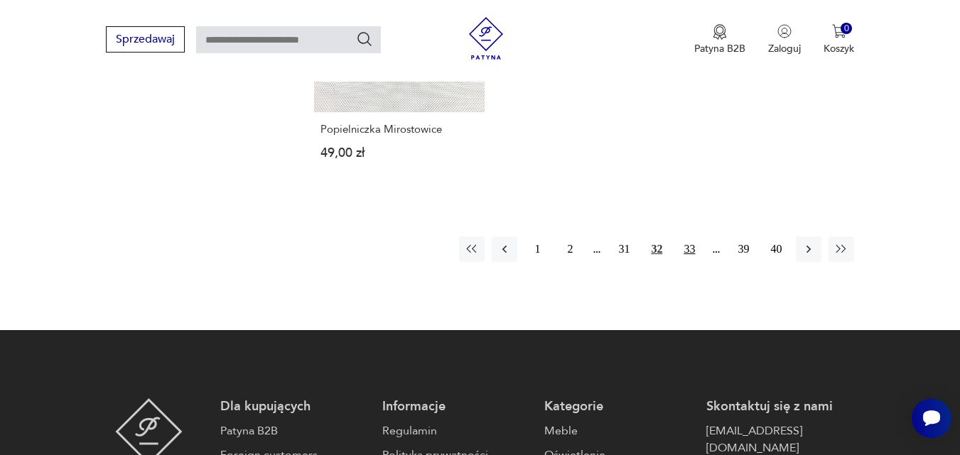
click at [691, 237] on button "33" at bounding box center [689, 250] width 26 height 26
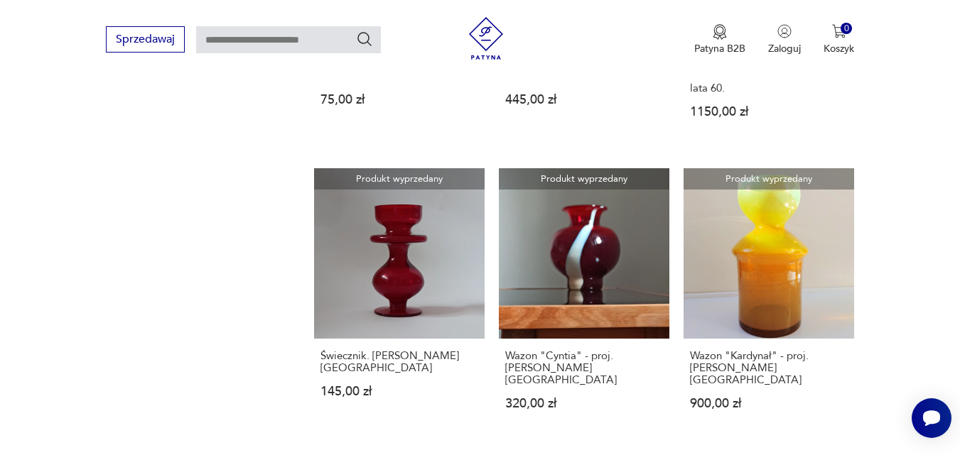
scroll to position [1701, 0]
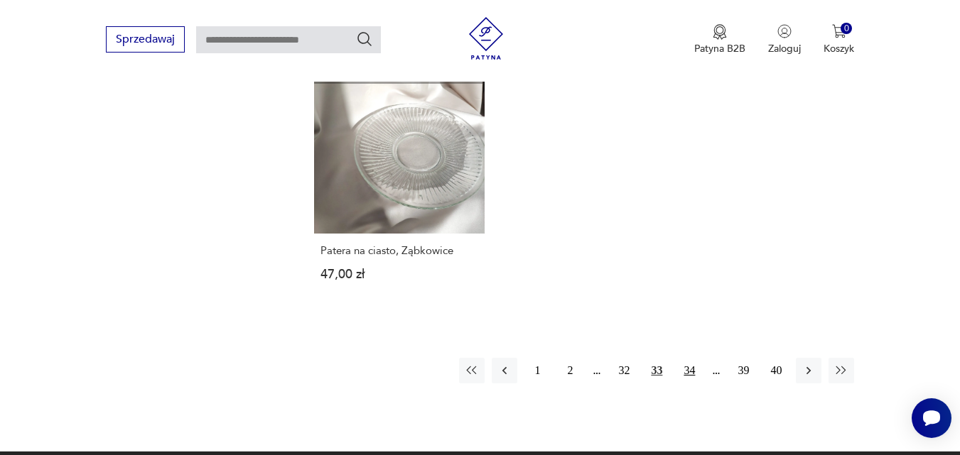
click at [688, 358] on button "34" at bounding box center [689, 371] width 26 height 26
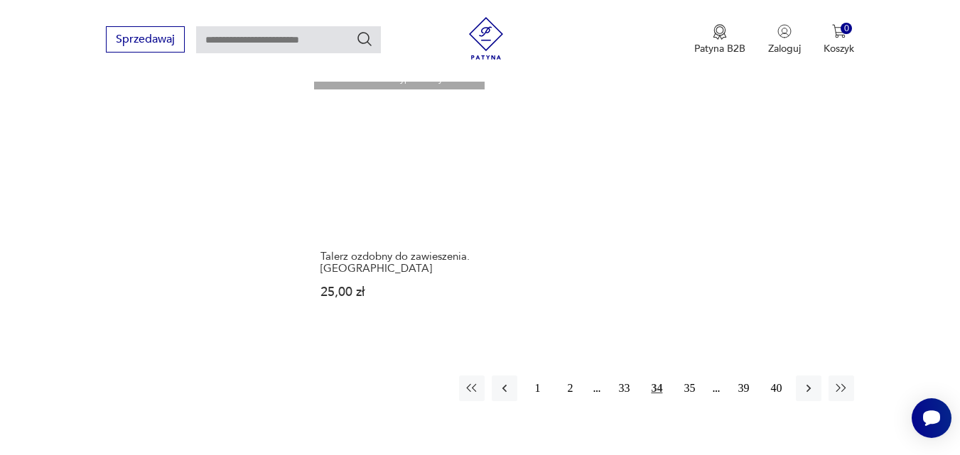
scroll to position [1730, 0]
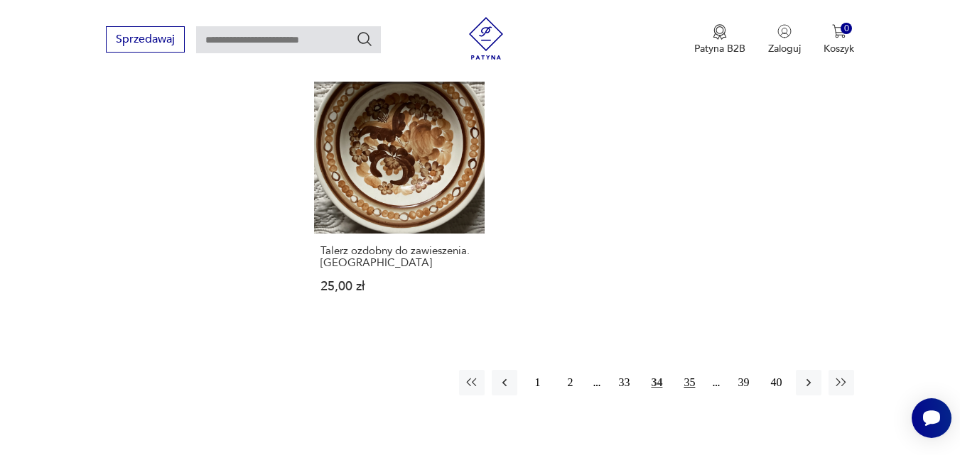
click at [689, 370] on button "35" at bounding box center [689, 383] width 26 height 26
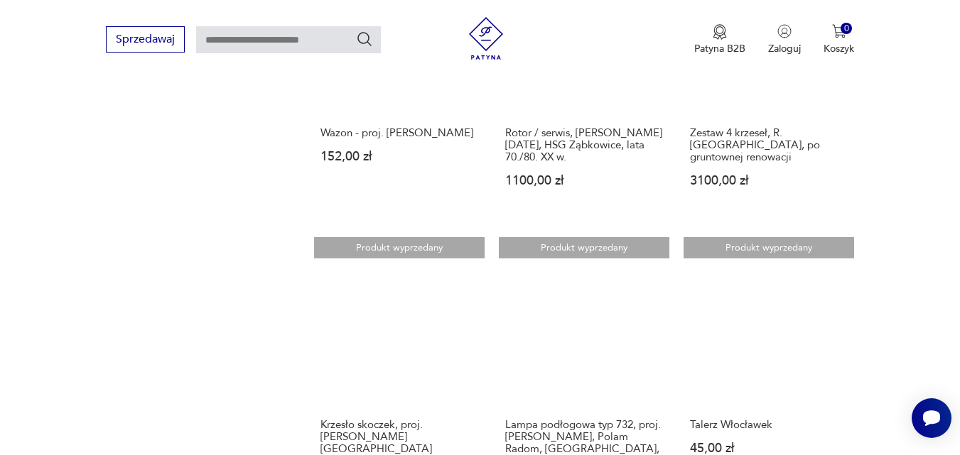
scroll to position [1645, 0]
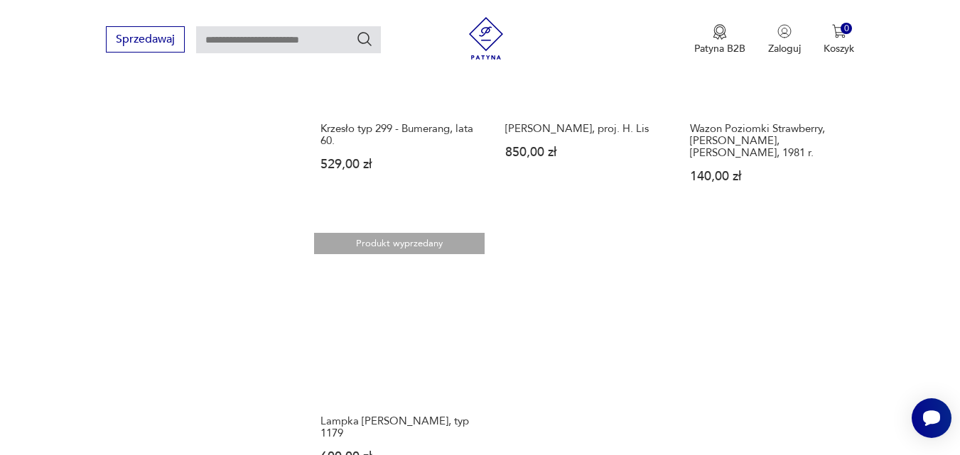
scroll to position [1929, 0]
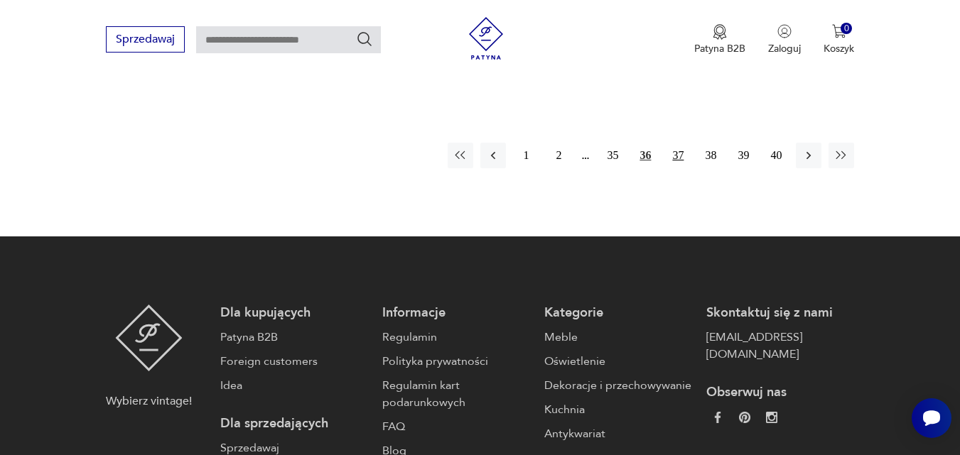
click at [680, 143] on button "37" at bounding box center [678, 156] width 26 height 26
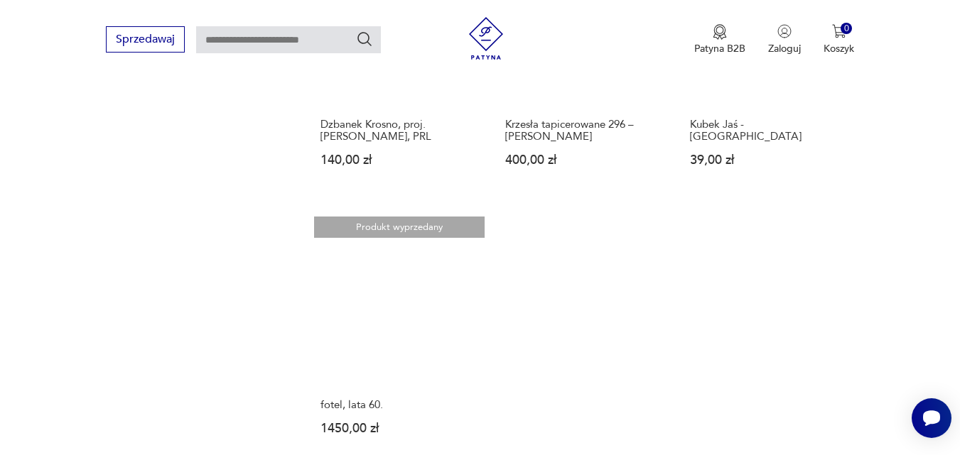
scroll to position [1957, 0]
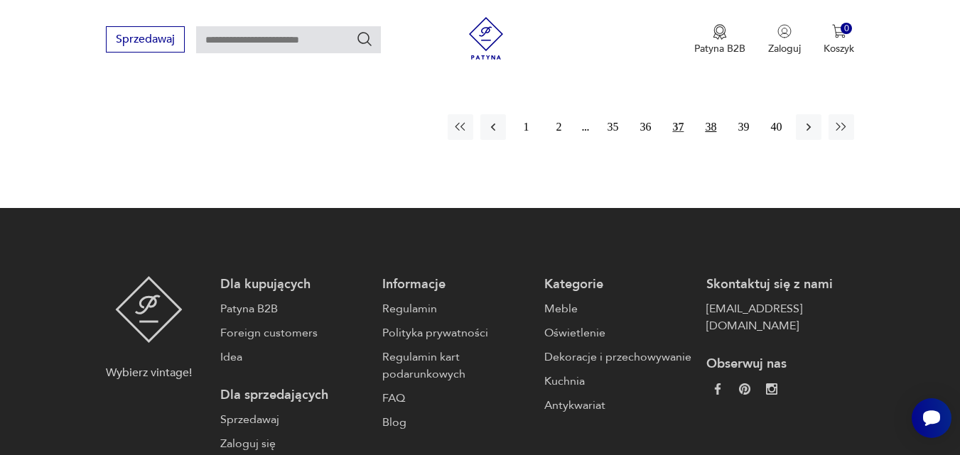
click at [712, 114] on button "38" at bounding box center [711, 127] width 26 height 26
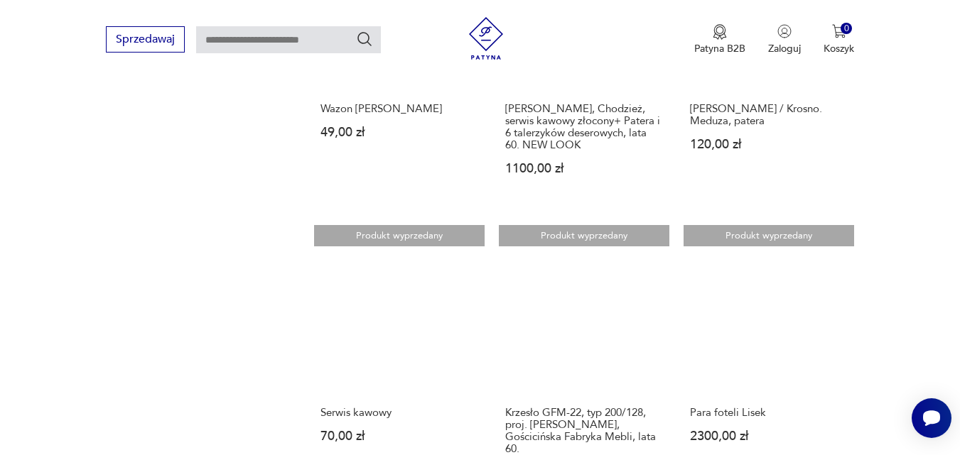
scroll to position [1645, 0]
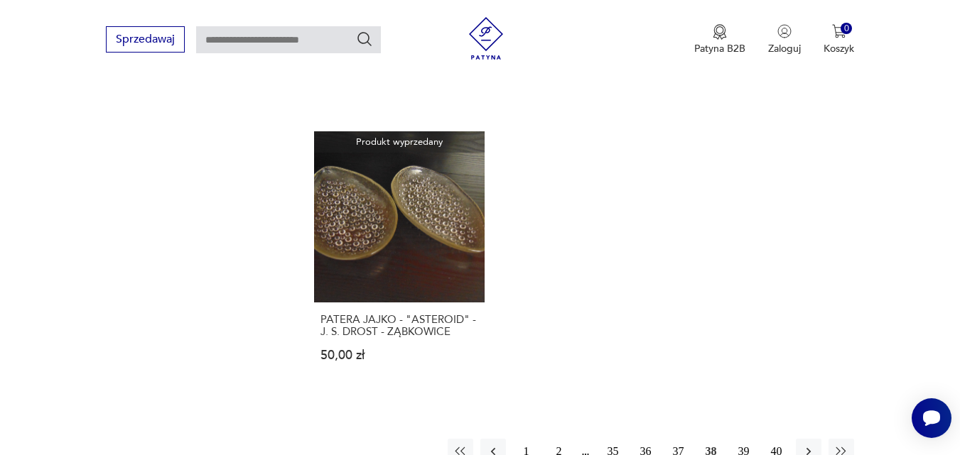
click at [740, 439] on button "39" at bounding box center [743, 452] width 26 height 26
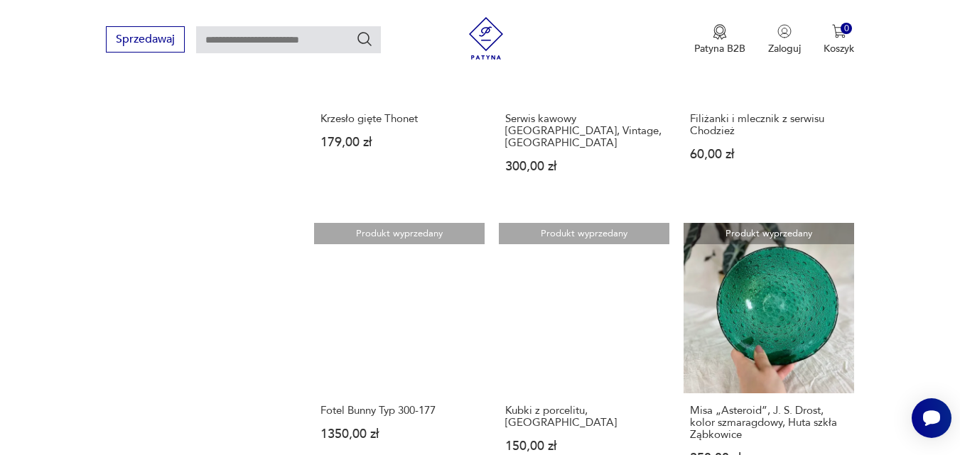
scroll to position [1645, 0]
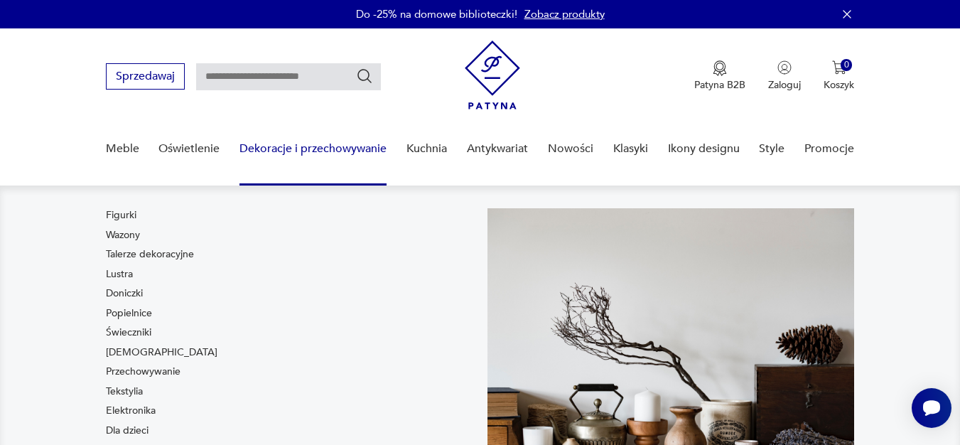
click at [313, 145] on link "Dekoracje i przechowywanie" at bounding box center [312, 148] width 147 height 55
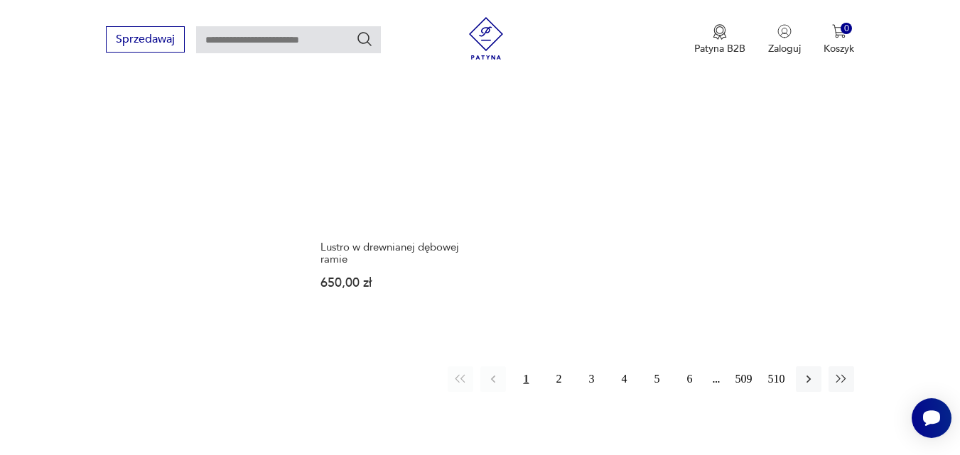
scroll to position [2088, 0]
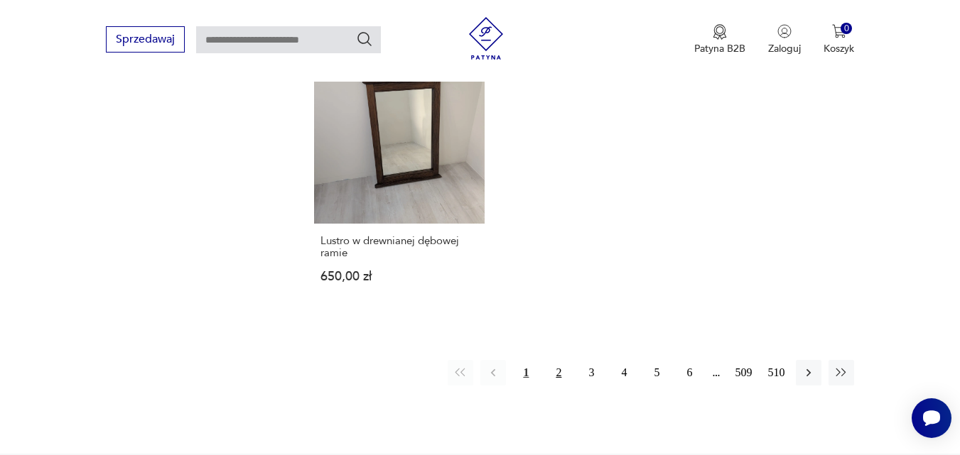
click at [558, 360] on button "2" at bounding box center [559, 373] width 26 height 26
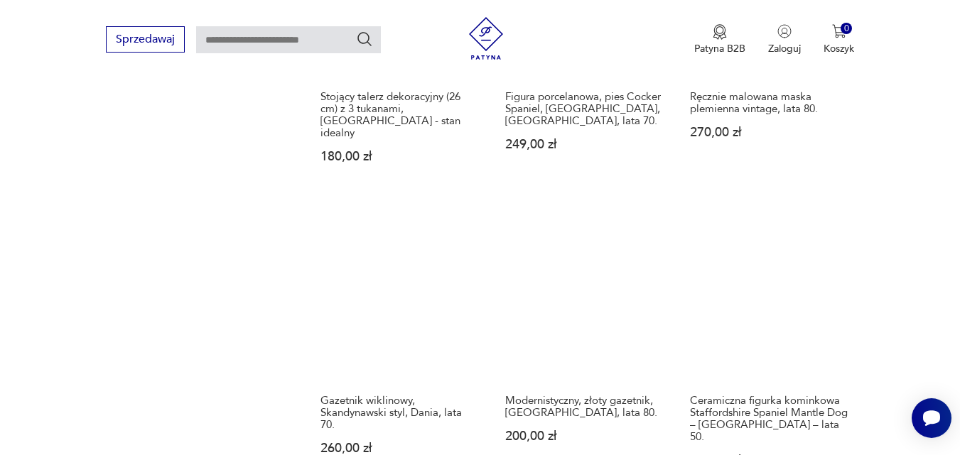
scroll to position [1969, 0]
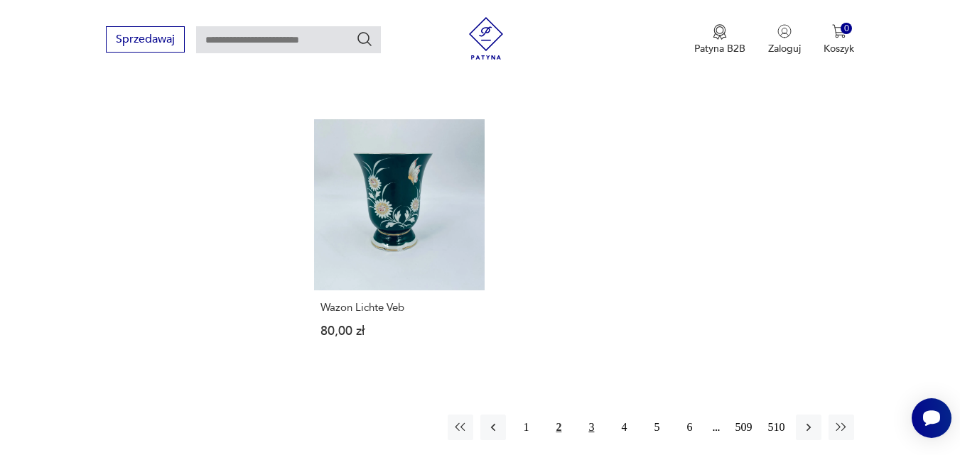
click at [590, 415] on button "3" at bounding box center [591, 428] width 26 height 26
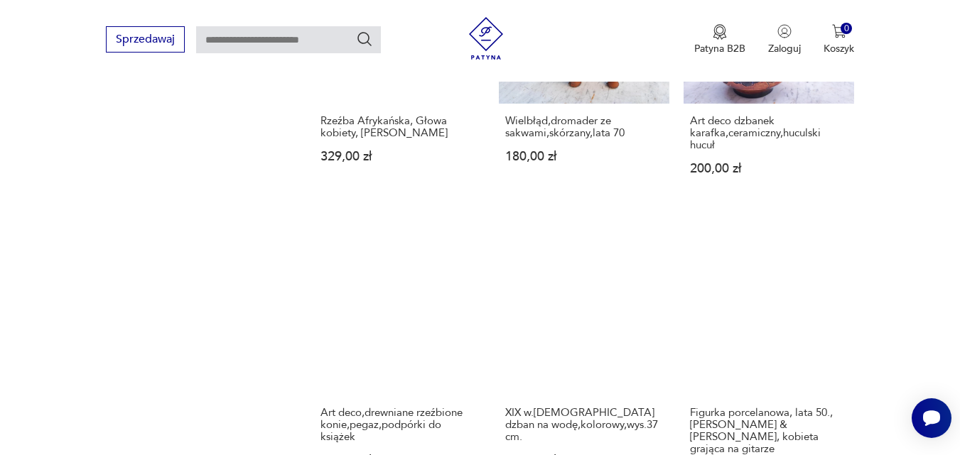
scroll to position [1969, 0]
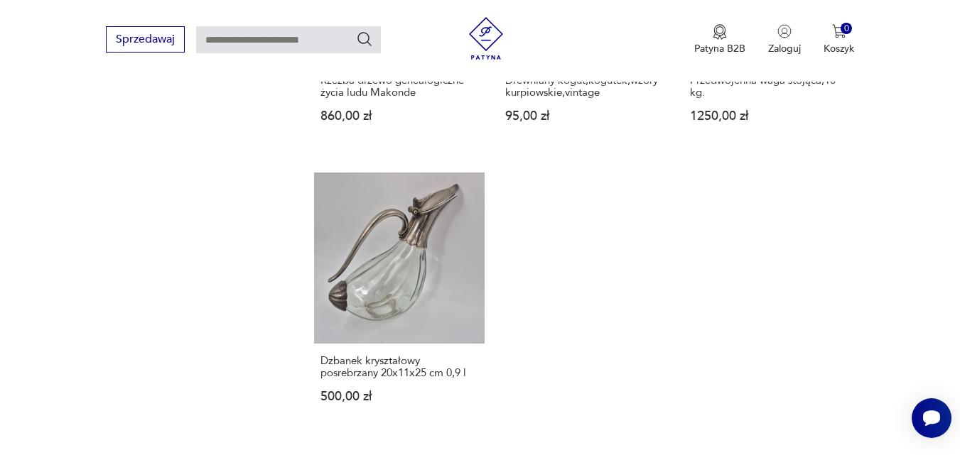
scroll to position [1969, 0]
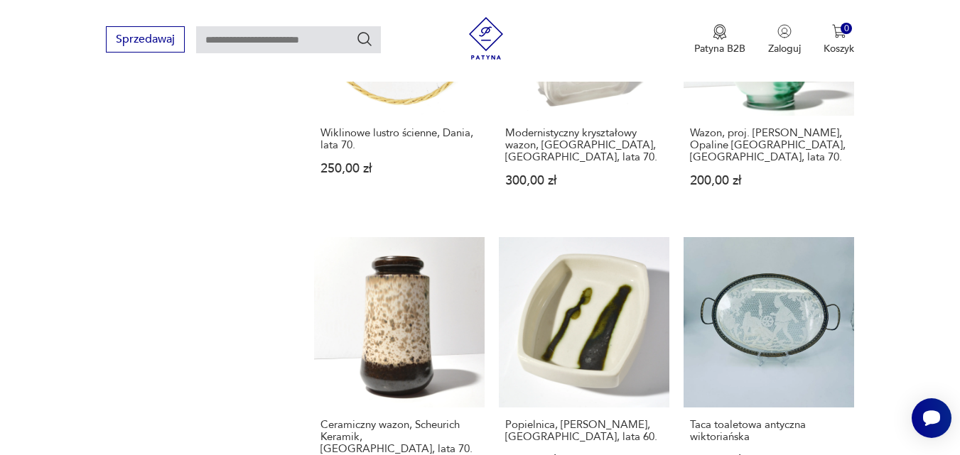
scroll to position [1969, 0]
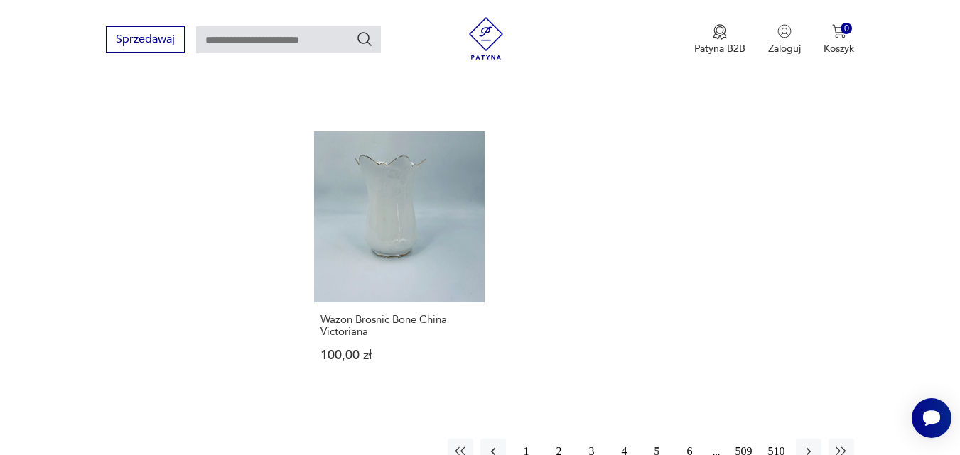
click at [693, 439] on button "6" at bounding box center [689, 452] width 26 height 26
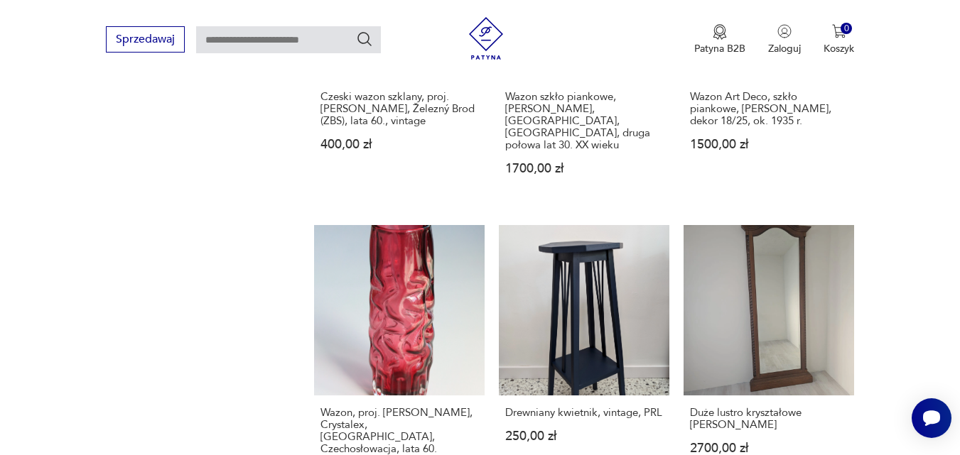
scroll to position [1969, 0]
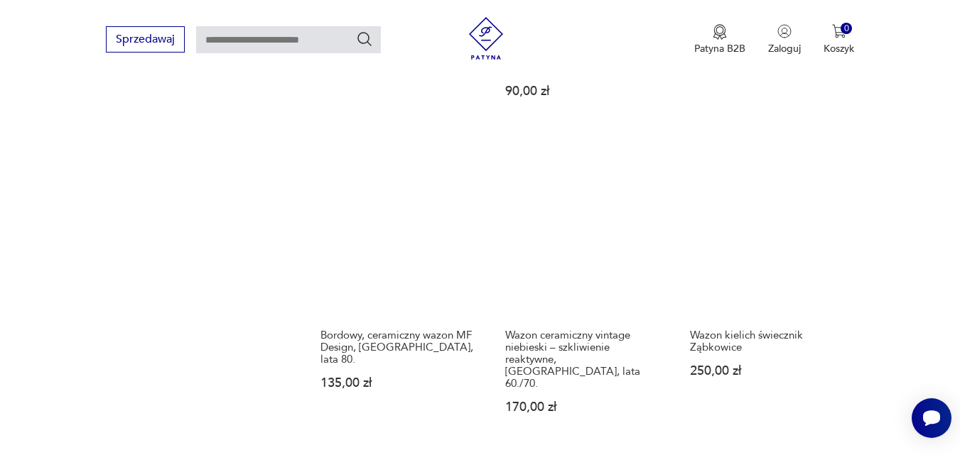
scroll to position [2082, 0]
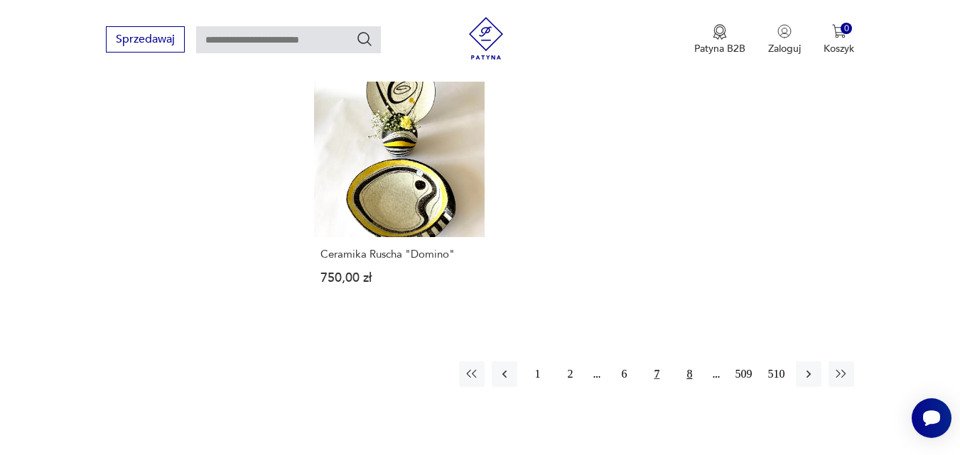
click at [690, 362] on button "8" at bounding box center [689, 375] width 26 height 26
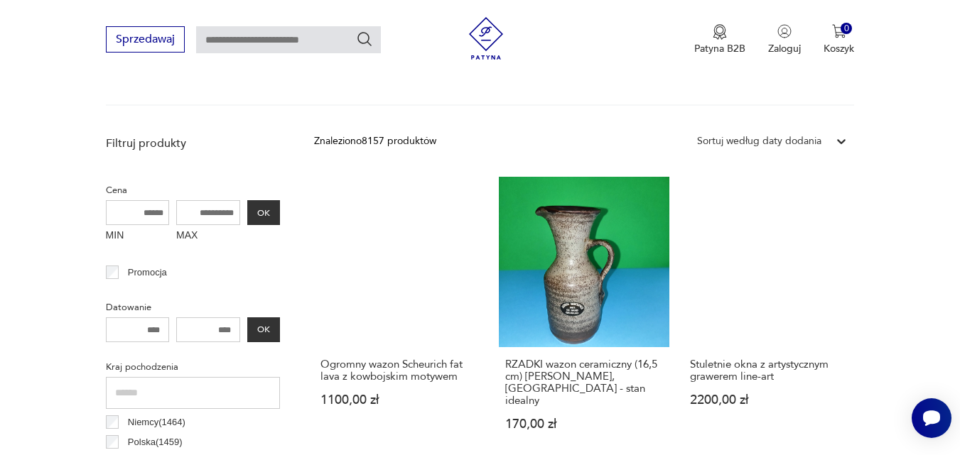
scroll to position [491, 0]
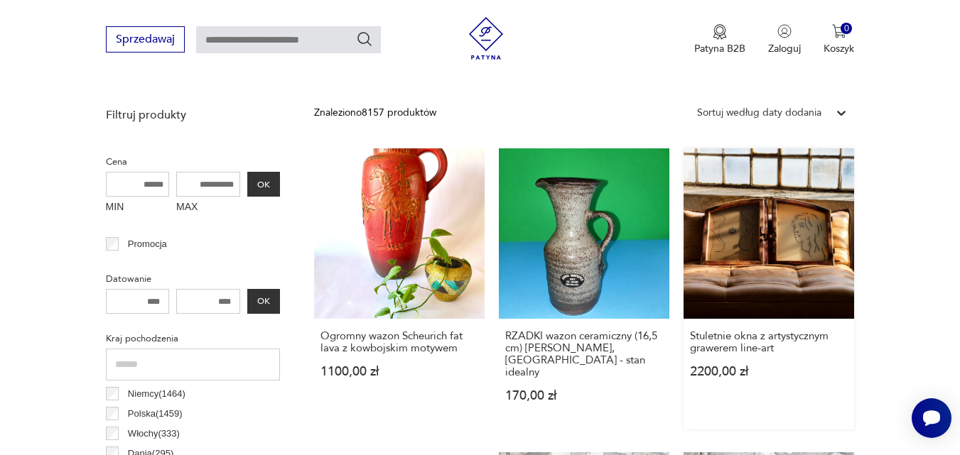
click at [778, 226] on link "Stuletnie okna z artystycznym grawerem line-art 2200,00 zł" at bounding box center [768, 288] width 170 height 281
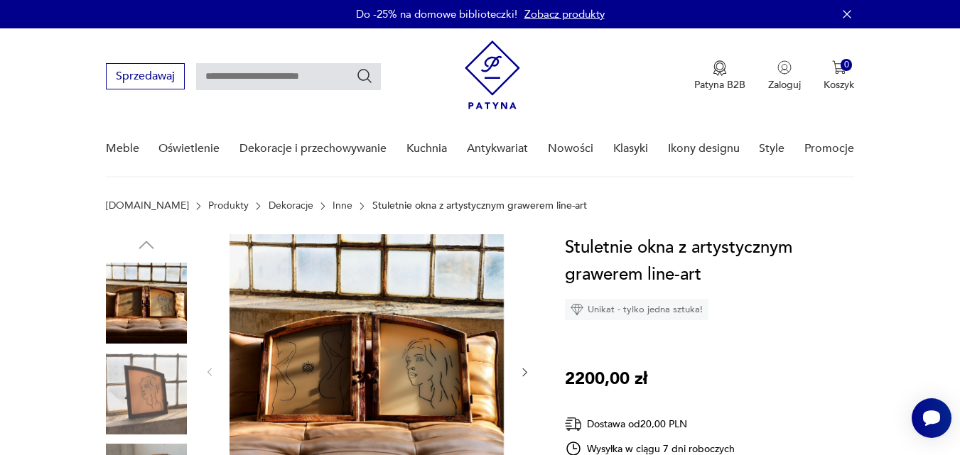
click at [165, 380] on img at bounding box center [146, 394] width 81 height 81
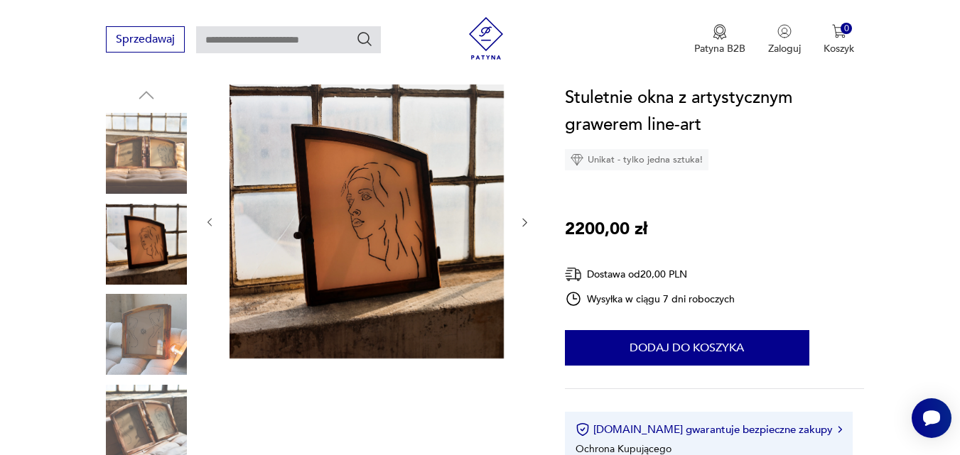
scroll to position [170, 0]
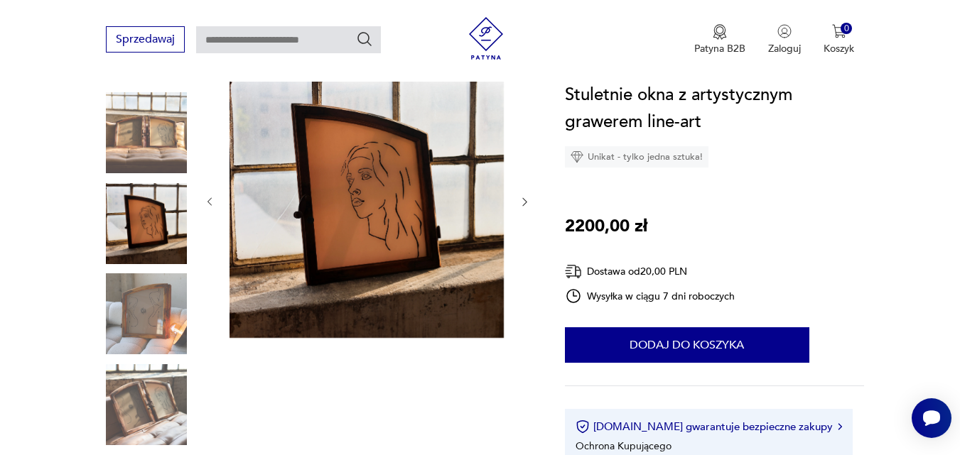
click at [180, 411] on img at bounding box center [146, 404] width 81 height 81
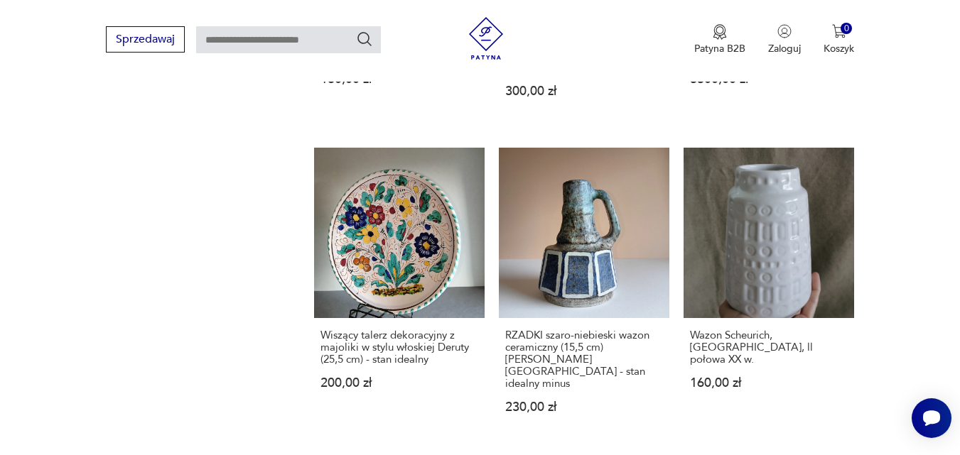
scroll to position [2082, 0]
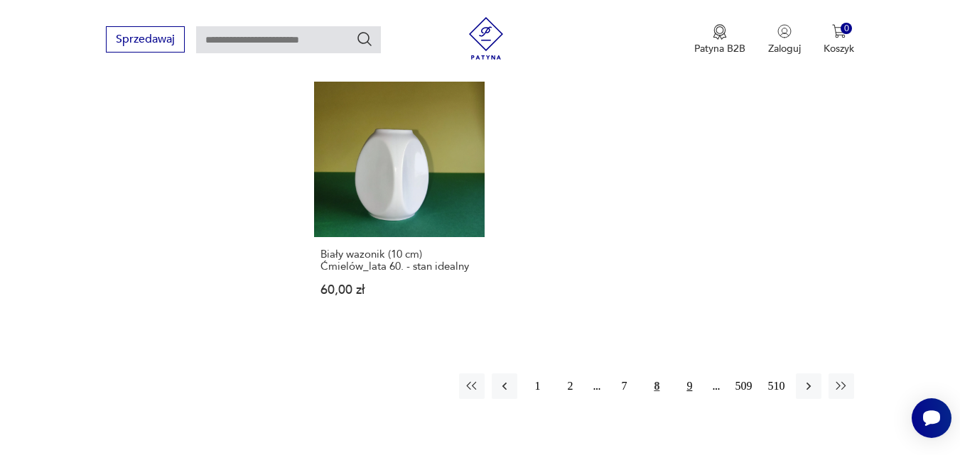
click at [689, 374] on button "9" at bounding box center [689, 387] width 26 height 26
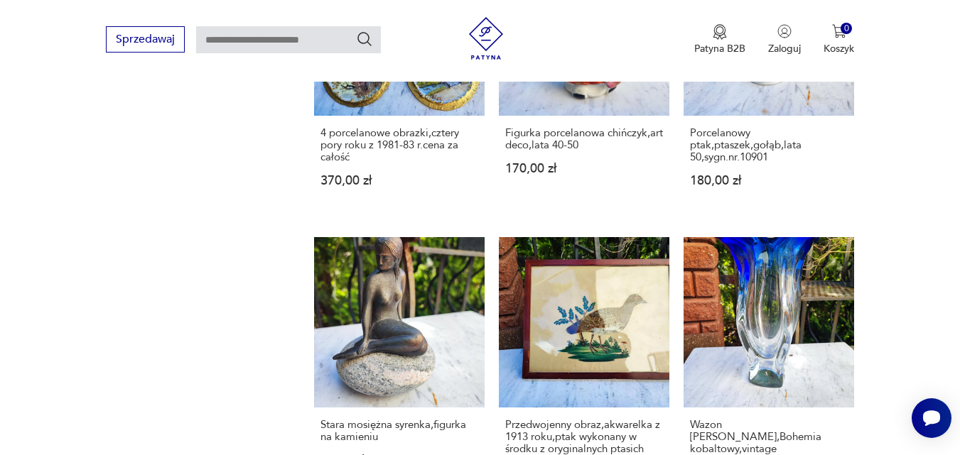
scroll to position [1969, 0]
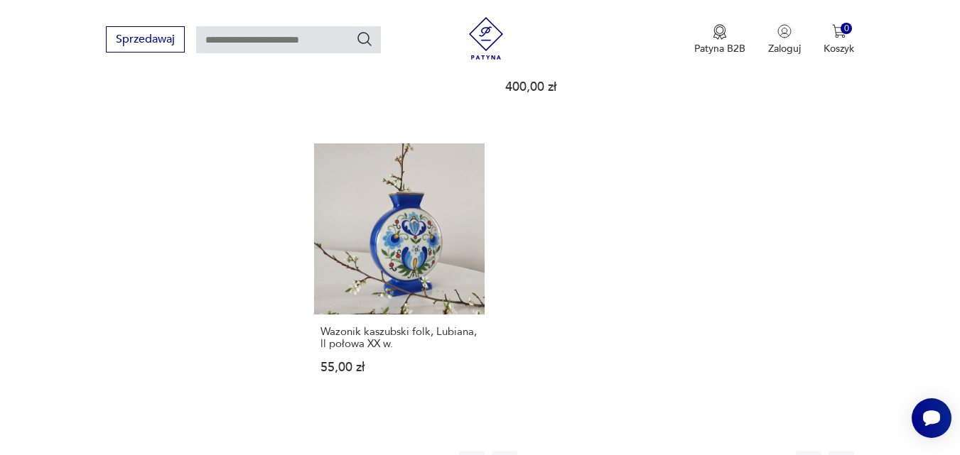
click at [691, 451] on button "10" at bounding box center [689, 464] width 26 height 26
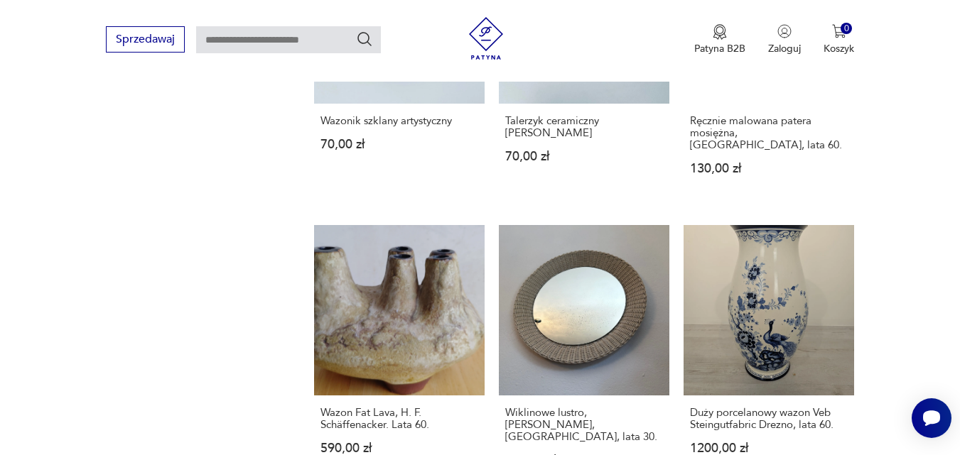
scroll to position [1969, 0]
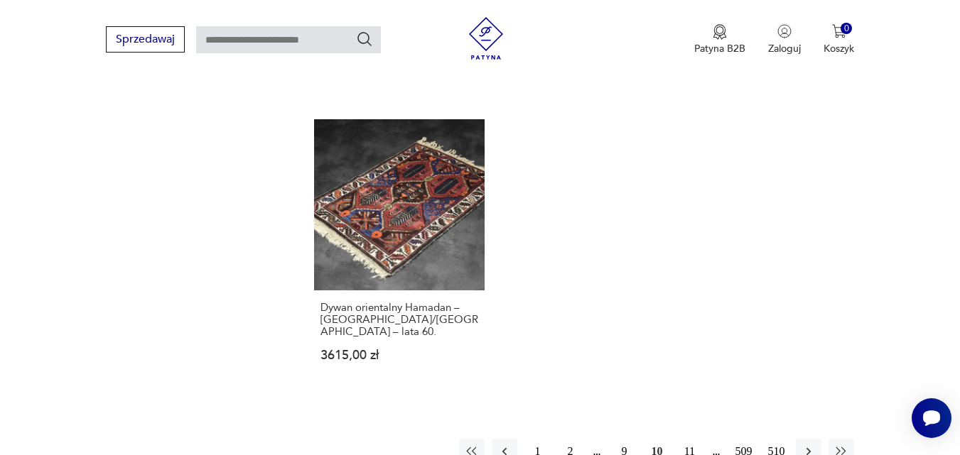
click at [686, 439] on button "11" at bounding box center [689, 452] width 26 height 26
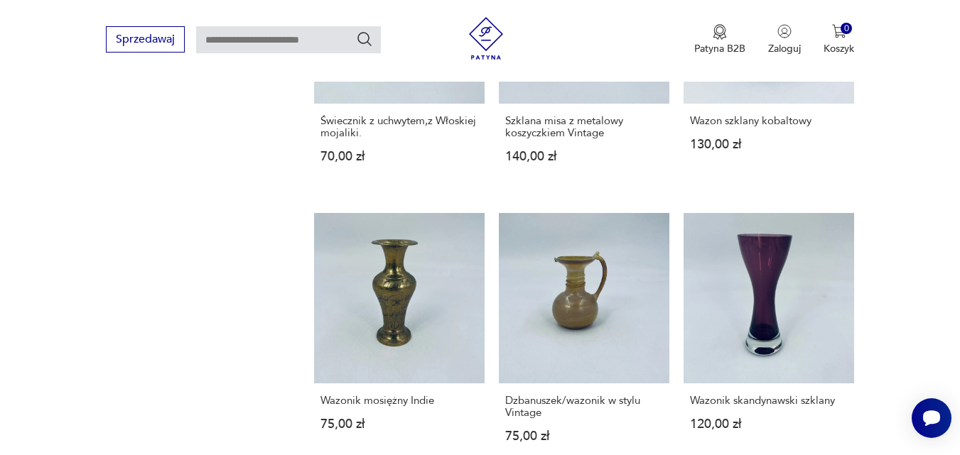
scroll to position [1969, 0]
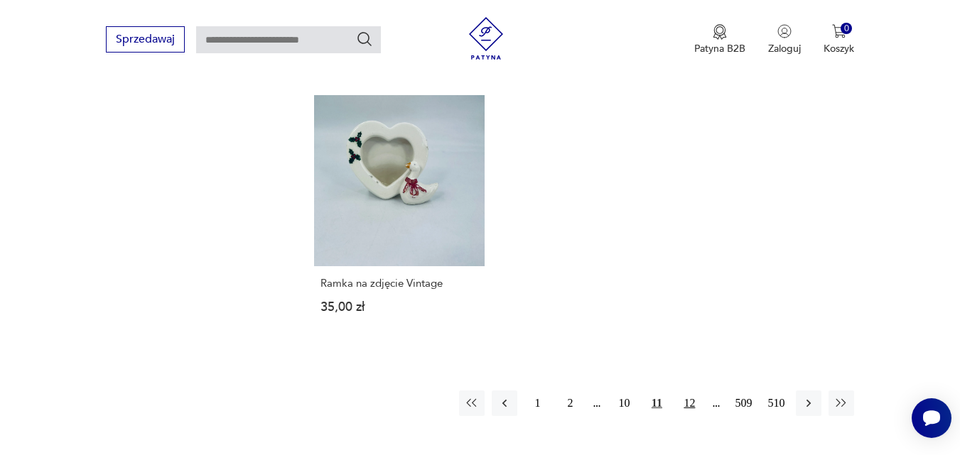
click at [686, 396] on button "12" at bounding box center [689, 404] width 26 height 26
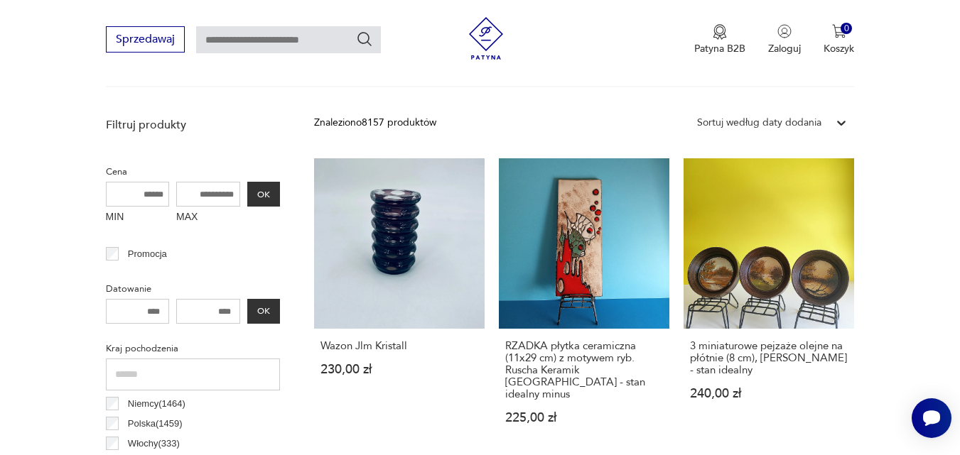
scroll to position [491, 0]
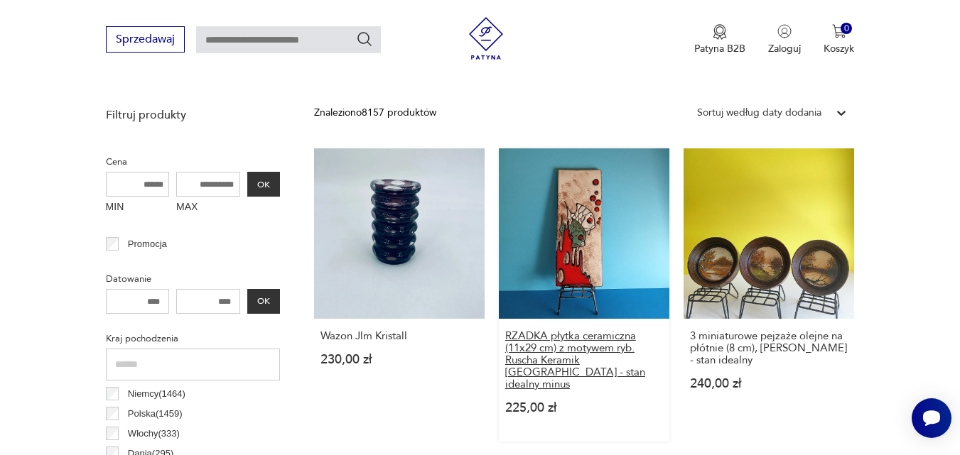
click at [576, 341] on h3 "RZADKA płytka ceramiczna (11x29 cm) z motywem ryb. Ruscha Keramik [GEOGRAPHIC_D…" at bounding box center [584, 360] width 158 height 60
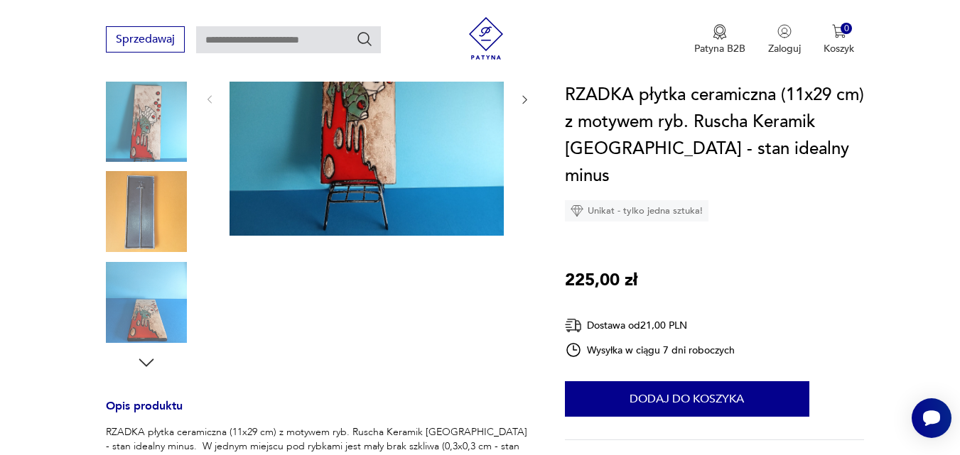
scroll to position [256, 0]
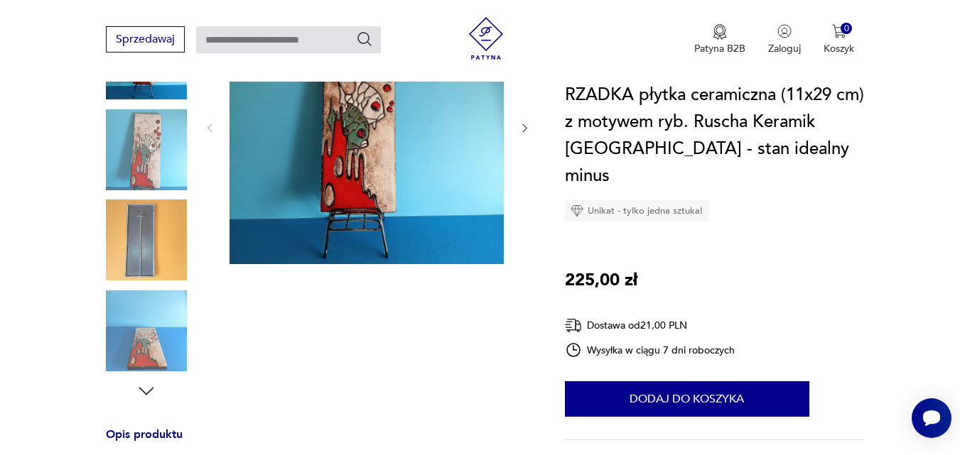
click at [138, 222] on img at bounding box center [146, 240] width 81 height 81
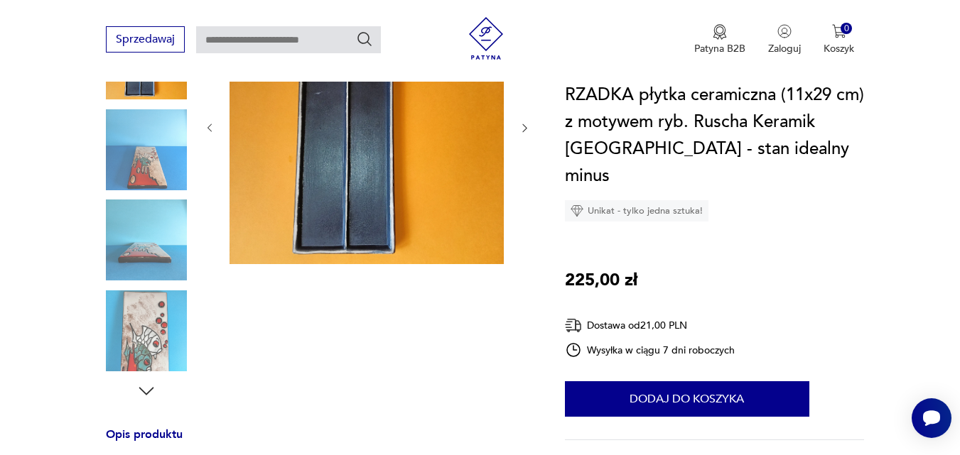
click at [154, 332] on img at bounding box center [146, 331] width 81 height 81
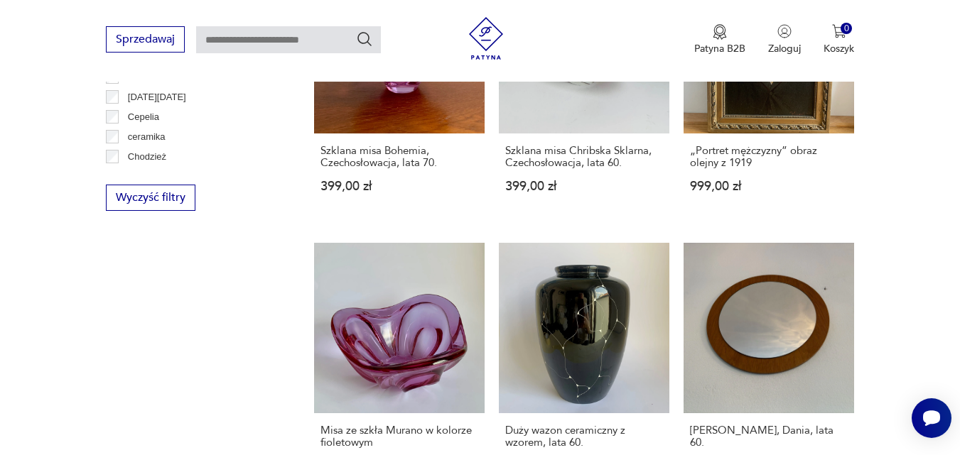
scroll to position [1683, 0]
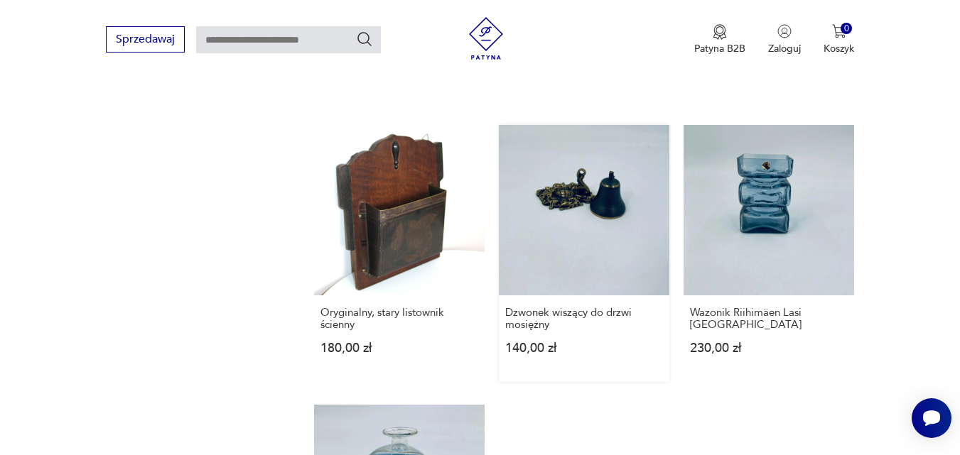
click at [615, 175] on link "Dzwonek wiszący do drzwi mosiężny 140,00 zł" at bounding box center [584, 253] width 170 height 257
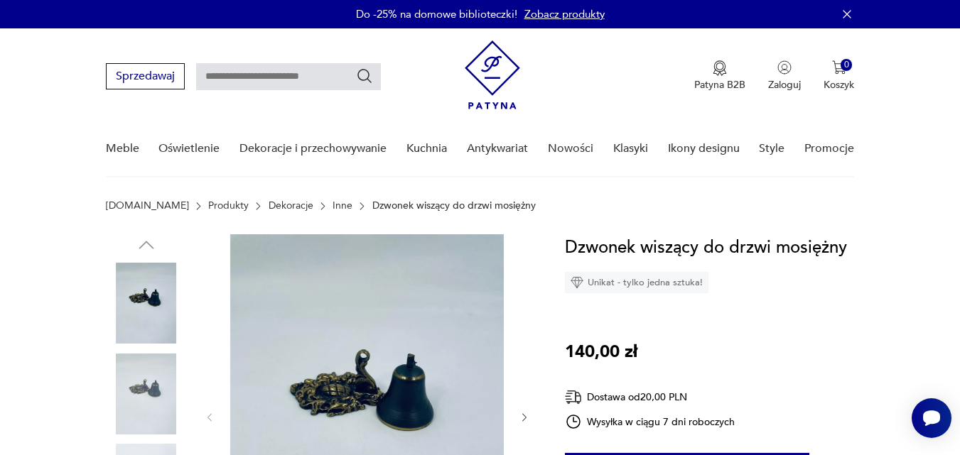
click at [140, 387] on img at bounding box center [146, 394] width 81 height 81
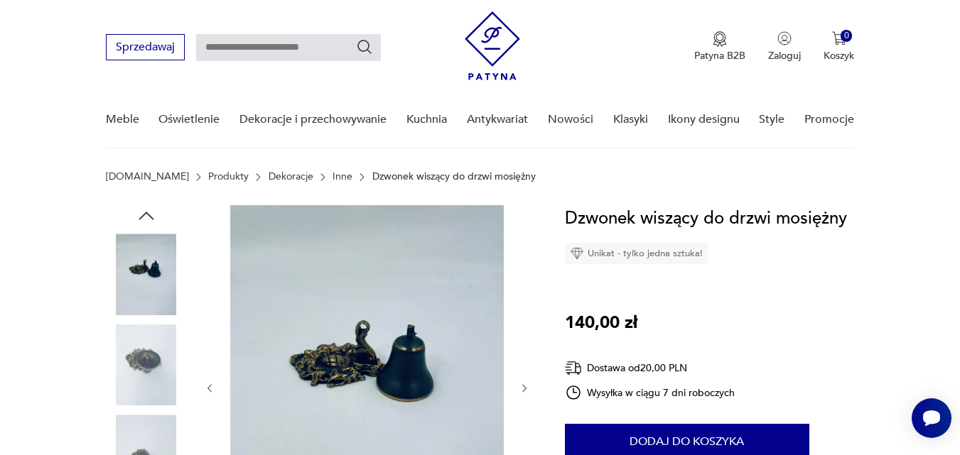
scroll to position [398, 0]
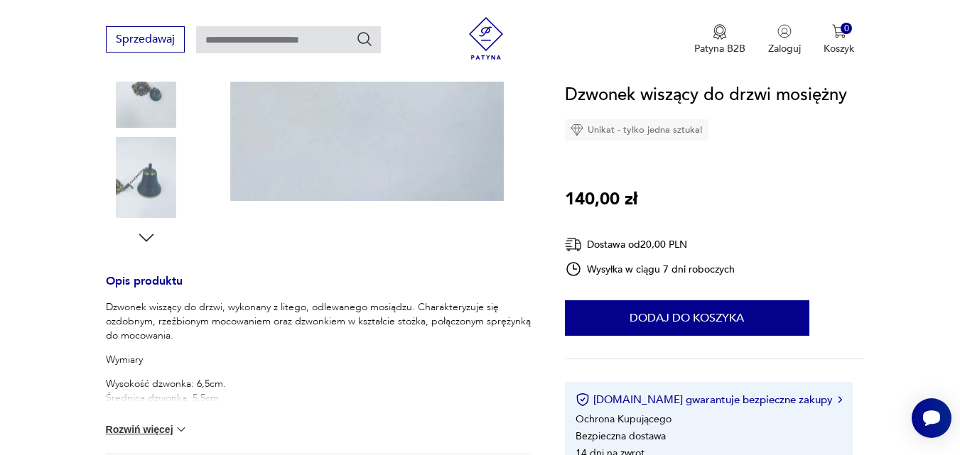
click at [150, 180] on img at bounding box center [146, 177] width 81 height 81
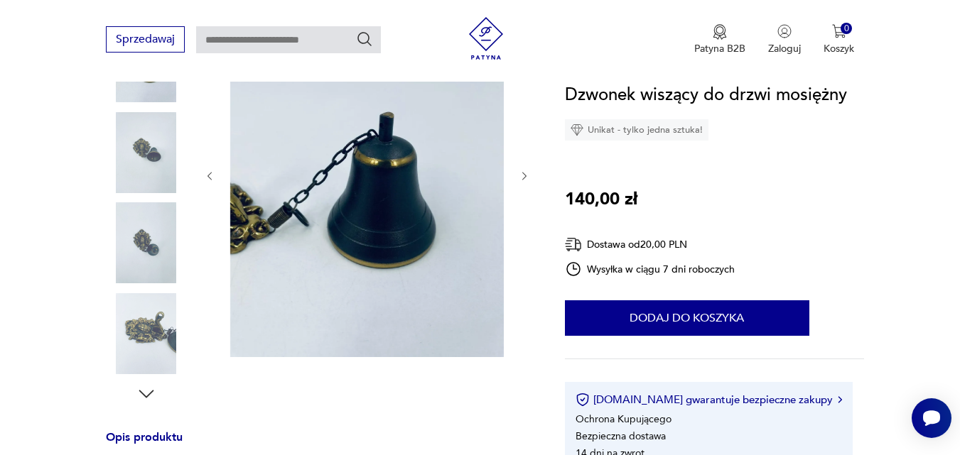
scroll to position [227, 0]
